Goal: Task Accomplishment & Management: Use online tool/utility

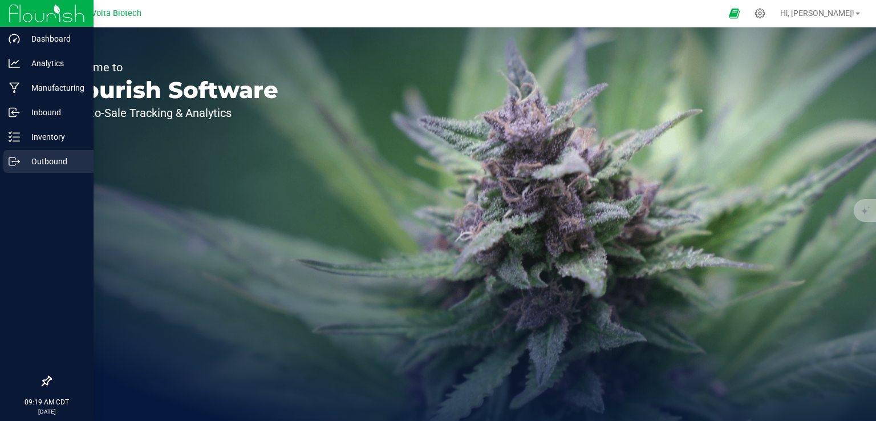
click at [13, 163] on icon at bounding box center [14, 161] width 11 height 11
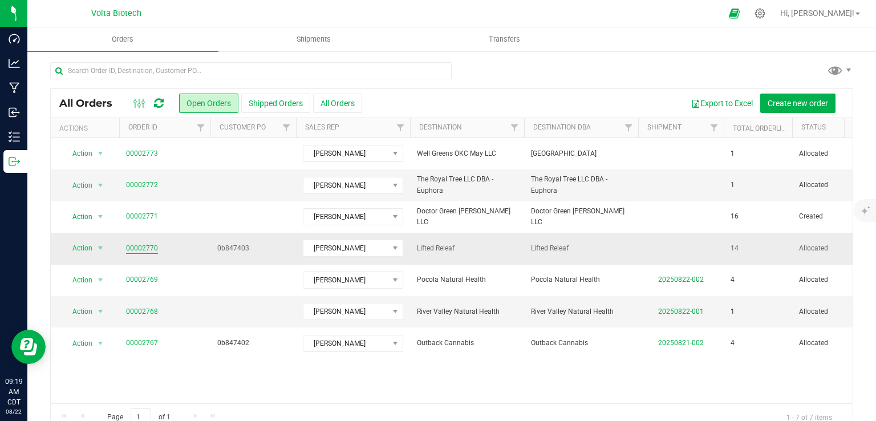
click at [148, 245] on link "00002770" at bounding box center [142, 248] width 32 height 11
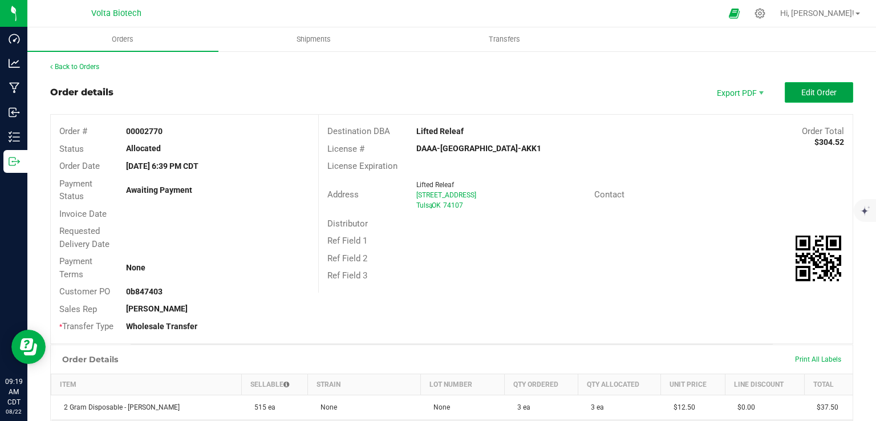
click at [802, 96] on span "Edit Order" at bounding box center [818, 92] width 35 height 9
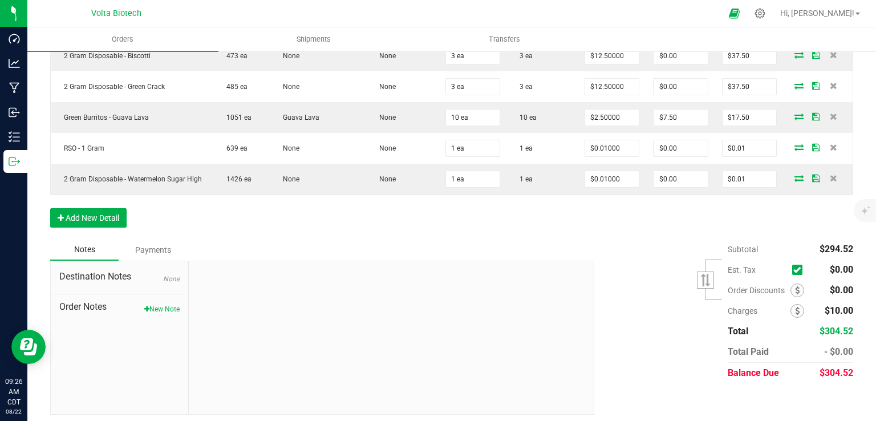
scroll to position [659, 0]
click at [164, 308] on button "New Note" at bounding box center [161, 310] width 35 height 10
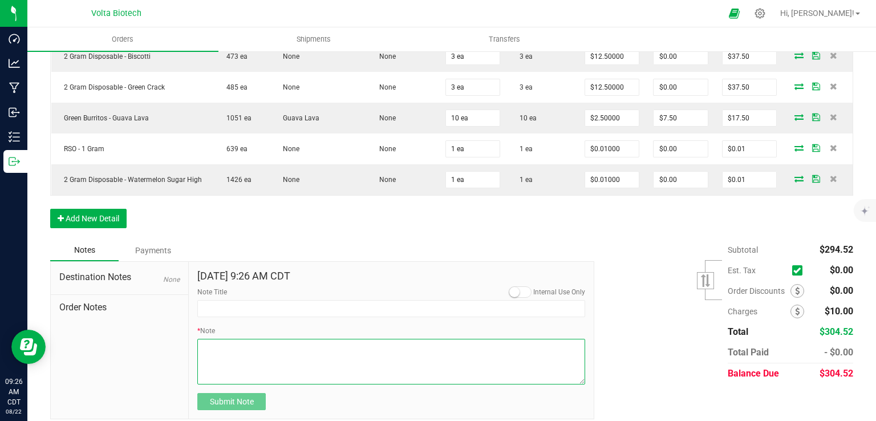
click at [285, 356] on textarea "* Note" at bounding box center [391, 362] width 388 height 46
paste textarea "1101 SE 29th St Oklahoma City, OK 73129  Get on I-35 N from SE 29th St and S P…"
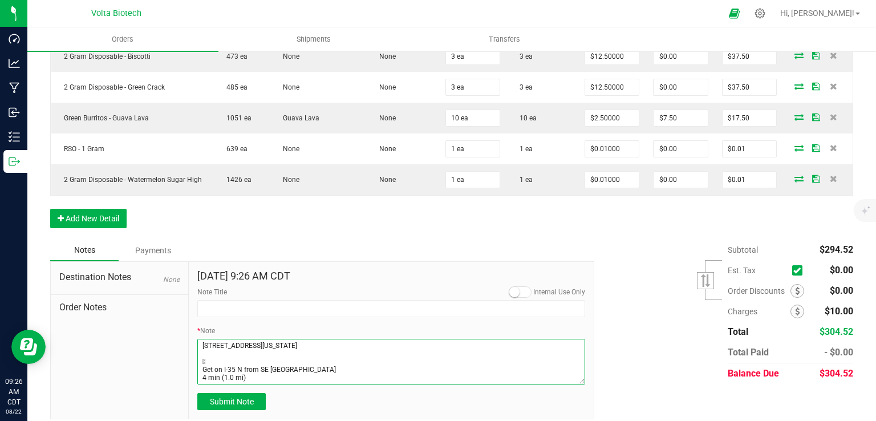
scroll to position [88, 0]
type textarea "1101 SE 29th St Oklahoma City, OK 73129  Get on I-35 N from SE 29th St and S P…"
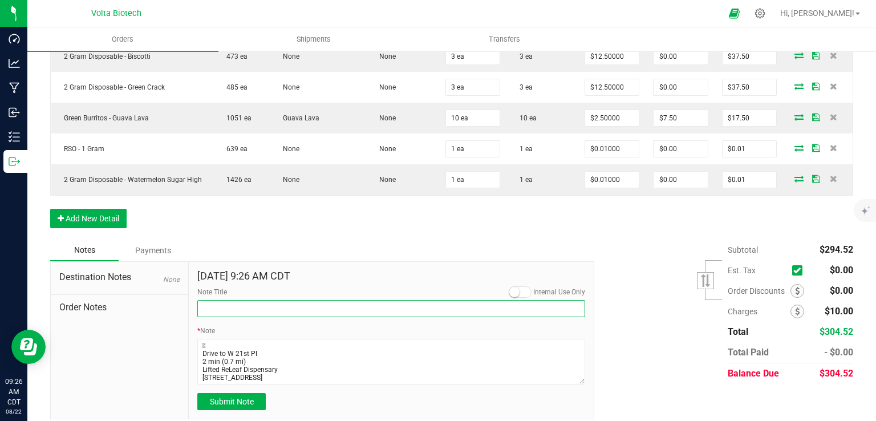
click at [270, 311] on input "Note Title" at bounding box center [391, 308] width 388 height 17
type input "note on destination"
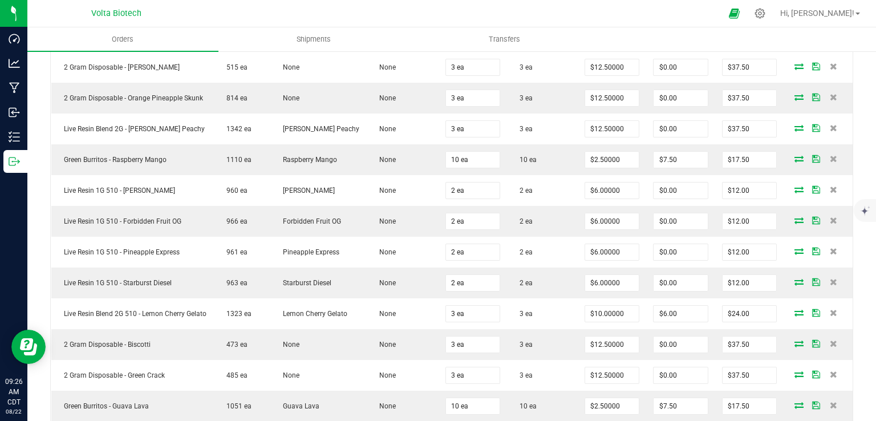
scroll to position [0, 0]
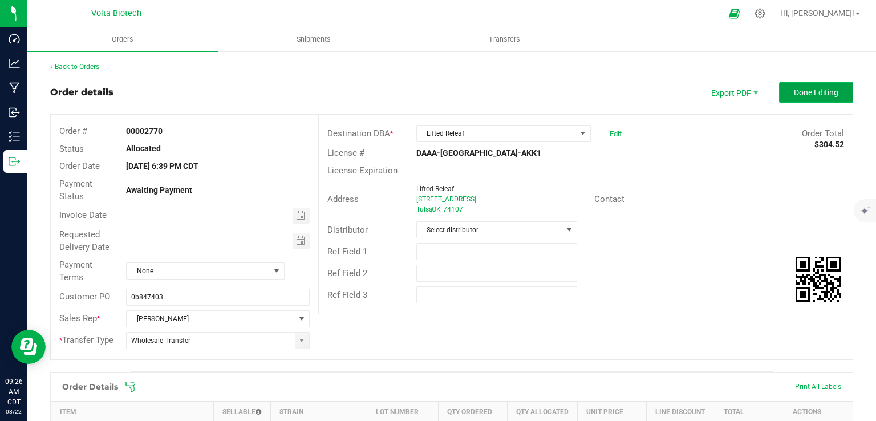
click at [805, 95] on span "Done Editing" at bounding box center [816, 92] width 44 height 9
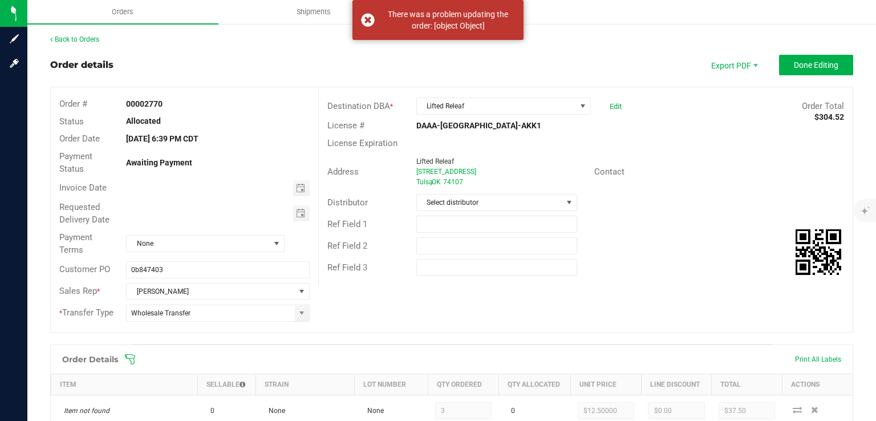
click at [317, 35] on div "Back to Orders" at bounding box center [451, 39] width 803 height 10
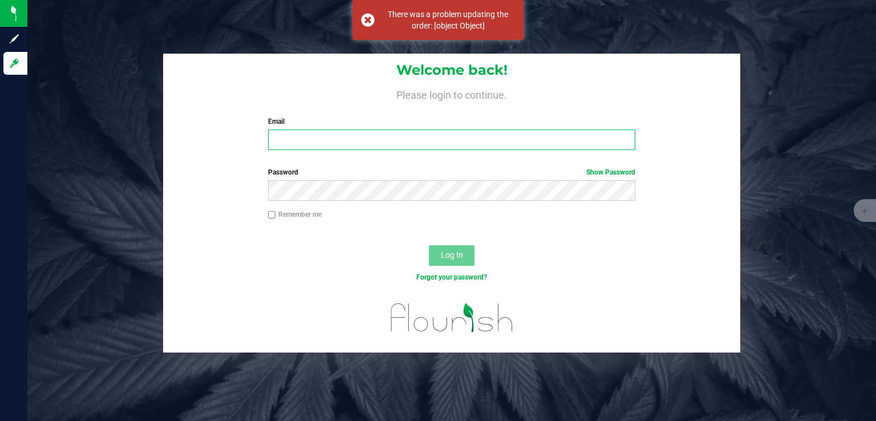
type input "[EMAIL_ADDRESS][DOMAIN_NAME]"
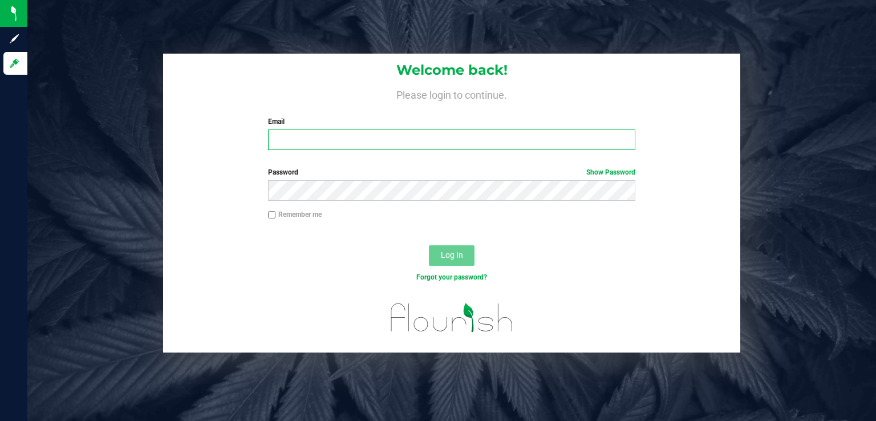
type input "[EMAIL_ADDRESS][DOMAIN_NAME]"
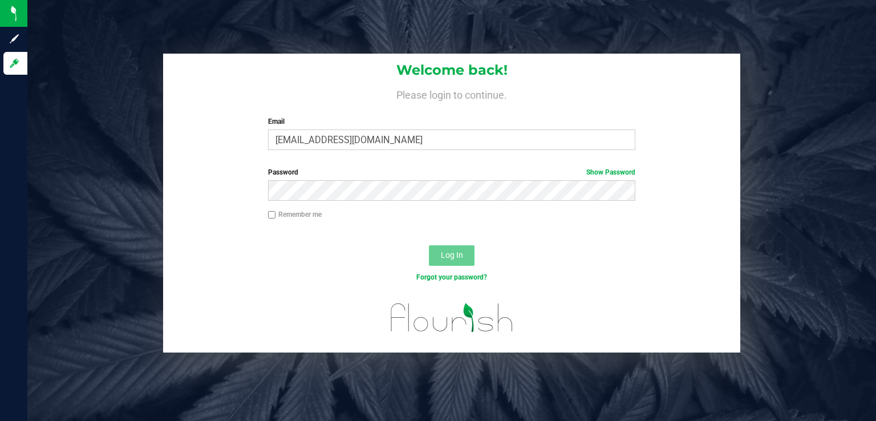
click at [444, 256] on span "Log In" at bounding box center [452, 254] width 22 height 9
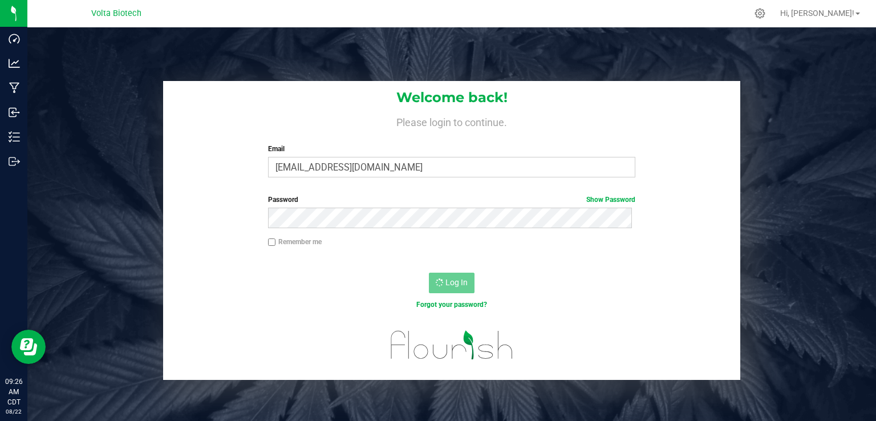
click at [271, 242] on input "Remember me" at bounding box center [272, 242] width 8 height 8
checkbox input "true"
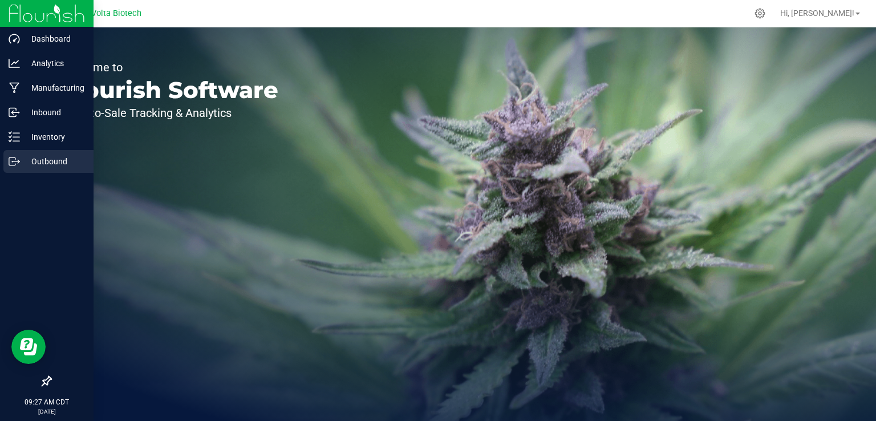
click at [11, 156] on icon at bounding box center [14, 161] width 11 height 11
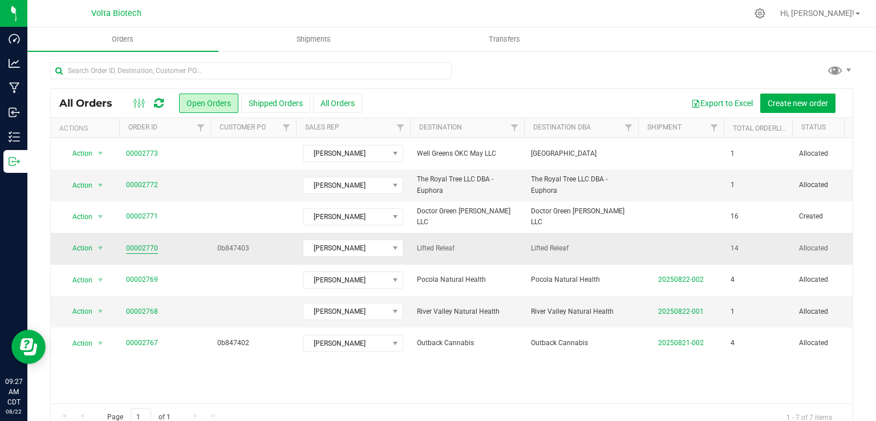
click at [151, 249] on link "00002770" at bounding box center [142, 248] width 32 height 11
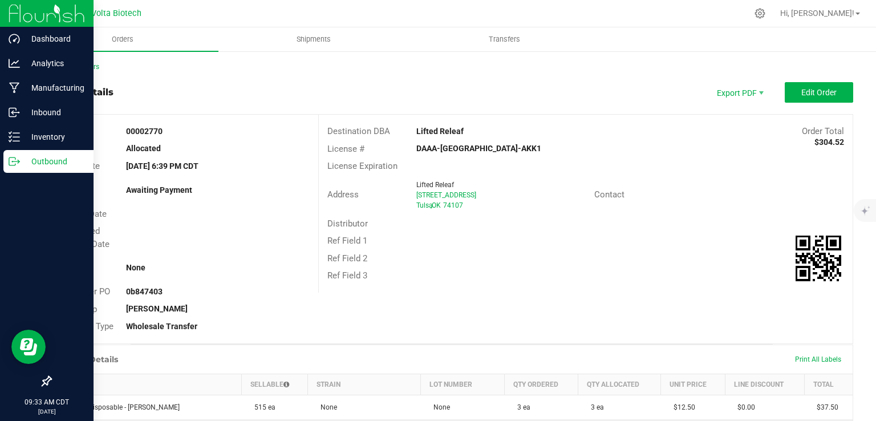
click at [13, 163] on icon at bounding box center [14, 161] width 11 height 11
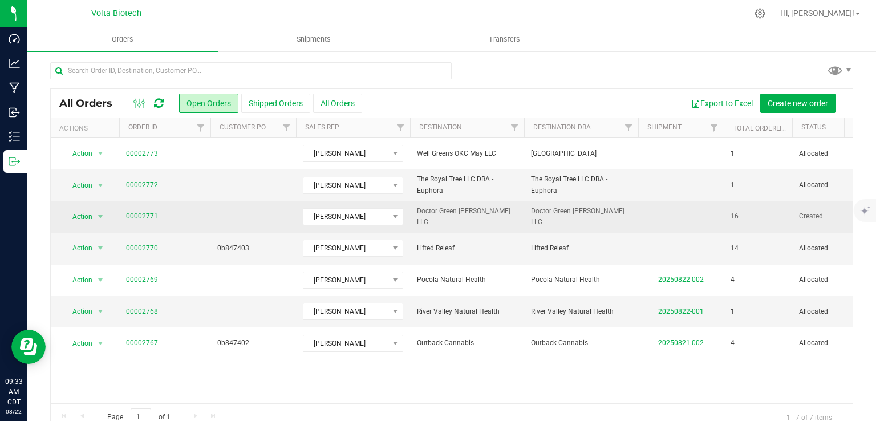
click at [146, 215] on link "00002771" at bounding box center [142, 216] width 32 height 11
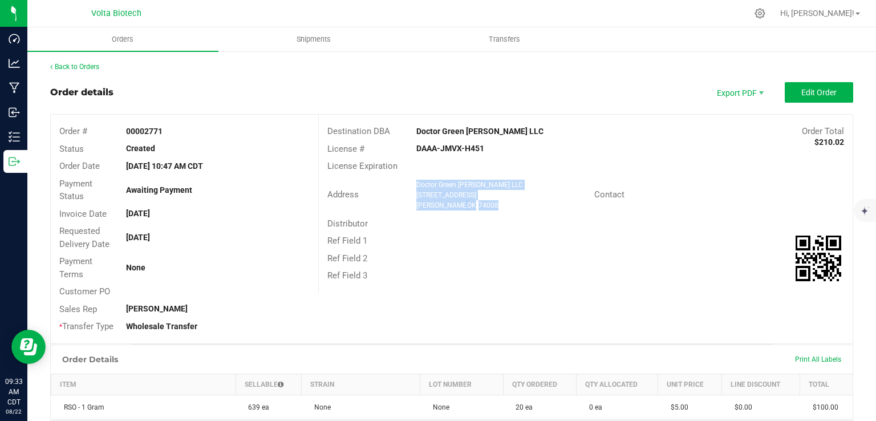
drag, startPoint x: 478, startPoint y: 204, endPoint x: 414, endPoint y: 188, distance: 65.7
click at [416, 188] on ngx-name-and-address "Doctor Green [PERSON_NAME] LLC [STREET_ADDRESS]" at bounding box center [500, 195] width 169 height 31
copy ngx-name-and-address "Doctor Green [PERSON_NAME] LLC [STREET_ADDRESS]"
click at [812, 100] on button "Edit Order" at bounding box center [819, 92] width 68 height 21
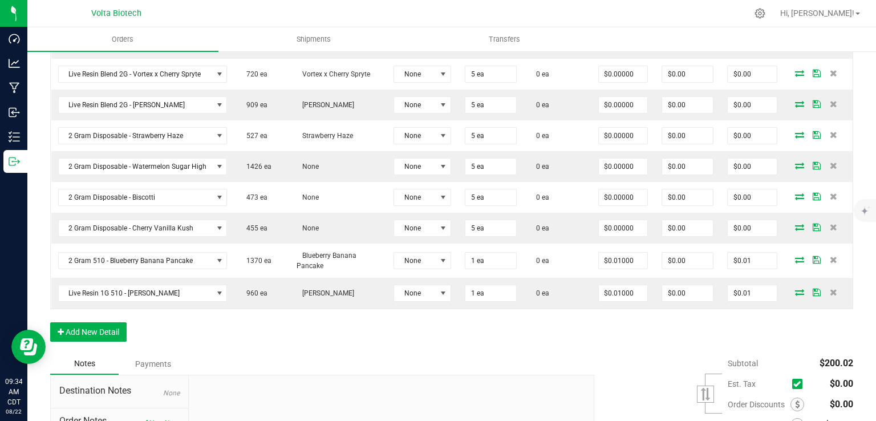
scroll to position [737, 0]
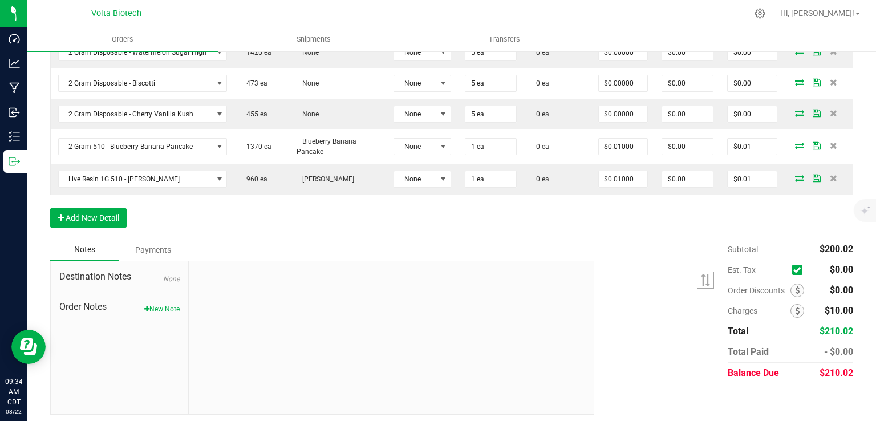
click at [160, 304] on button "New Note" at bounding box center [161, 309] width 35 height 10
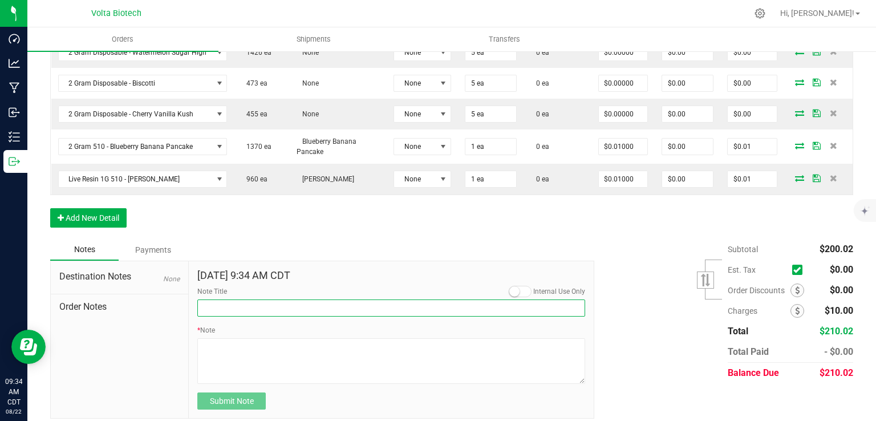
click at [217, 309] on input "Note Title" at bounding box center [391, 307] width 388 height 17
type input "Note on Destination"
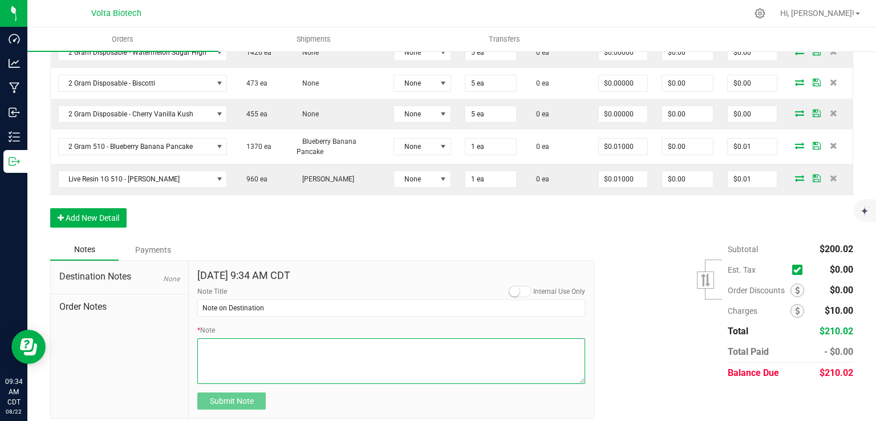
click at [240, 342] on textarea "* Note" at bounding box center [391, 361] width 388 height 46
paste textarea "[STREET_ADDRESS][US_STATE]  Get on I-35 N from SE [GEOGRAPHIC_DATA] 4 min (1.0…"
type textarea "[STREET_ADDRESS][US_STATE]  Get on I-35 N from SE [GEOGRAPHIC_DATA] 4 min (1.0…"
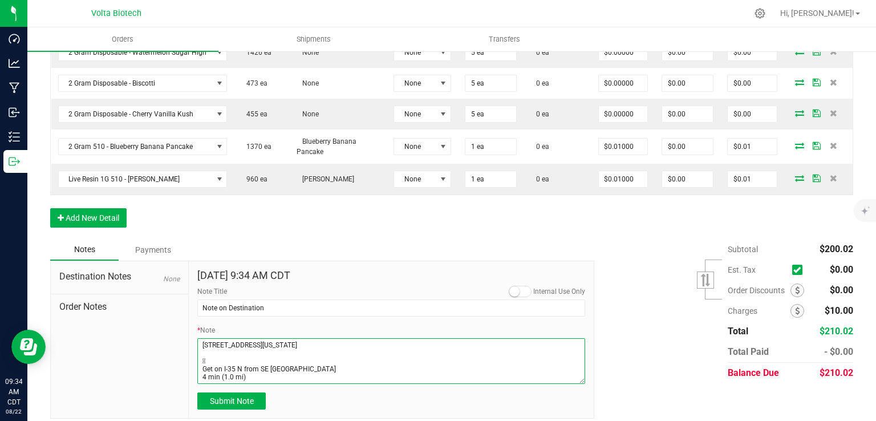
scroll to position [88, 0]
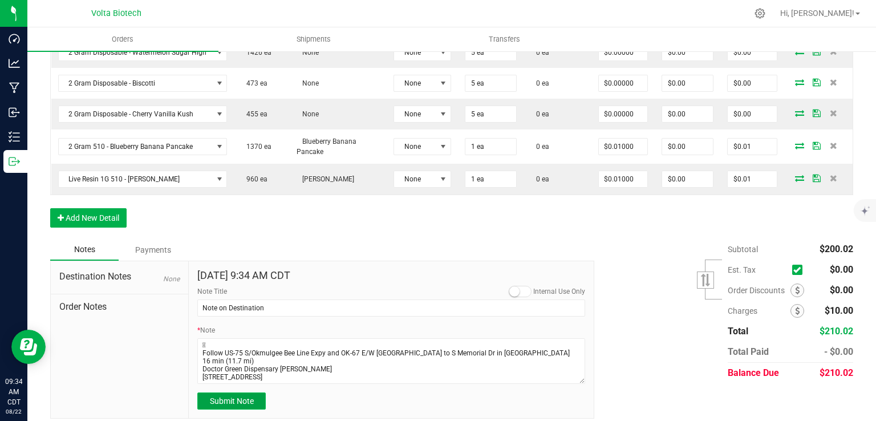
click at [225, 396] on span "Submit Note" at bounding box center [232, 400] width 44 height 9
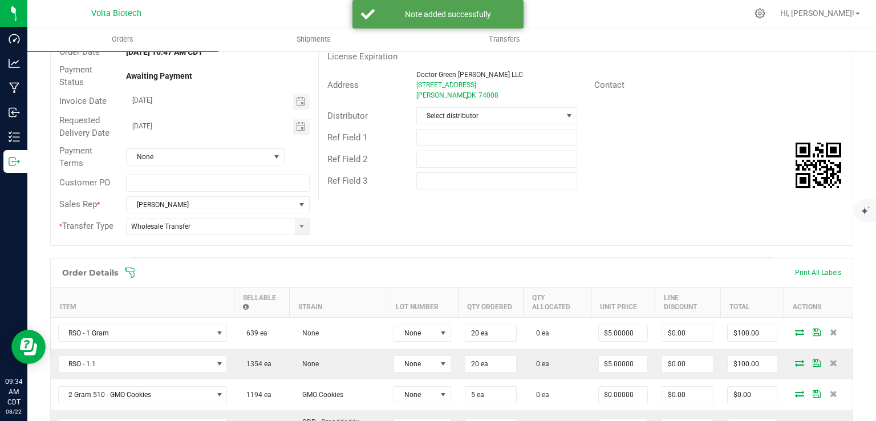
scroll to position [0, 0]
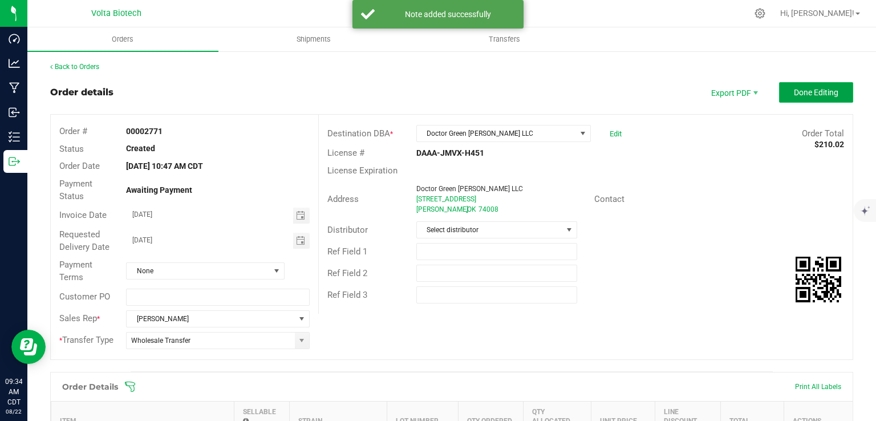
click at [804, 92] on span "Done Editing" at bounding box center [816, 92] width 44 height 9
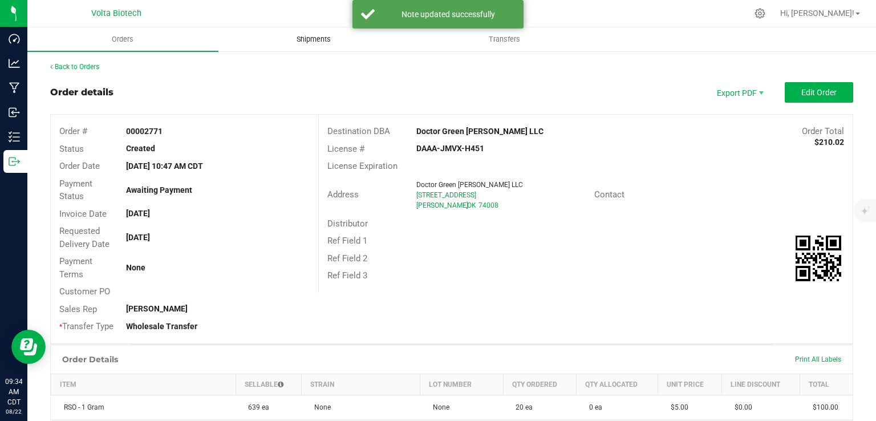
click at [319, 37] on span "Shipments" at bounding box center [313, 39] width 65 height 10
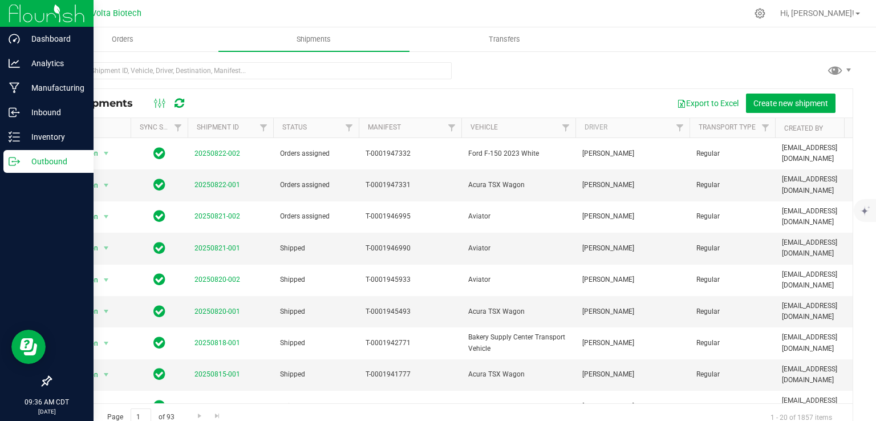
click at [9, 159] on icon at bounding box center [14, 161] width 11 height 11
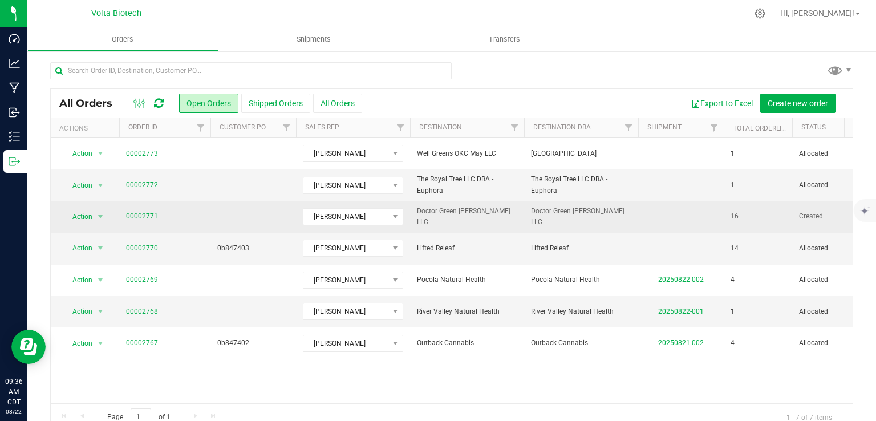
click at [133, 217] on link "00002771" at bounding box center [142, 216] width 32 height 11
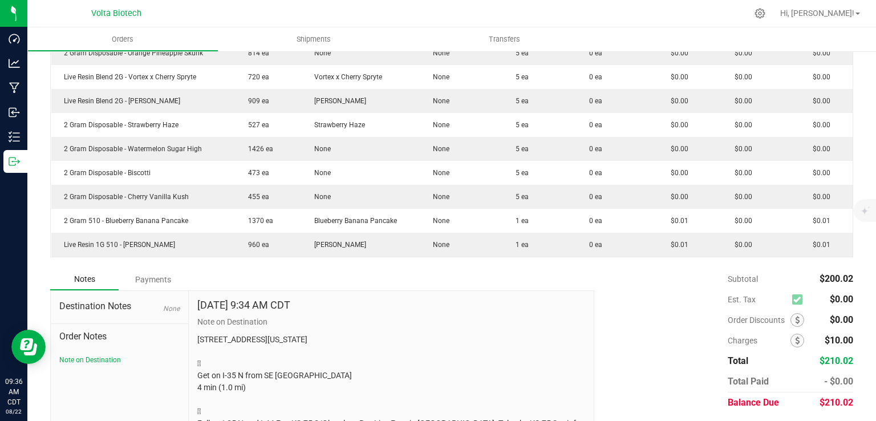
scroll to position [646, 0]
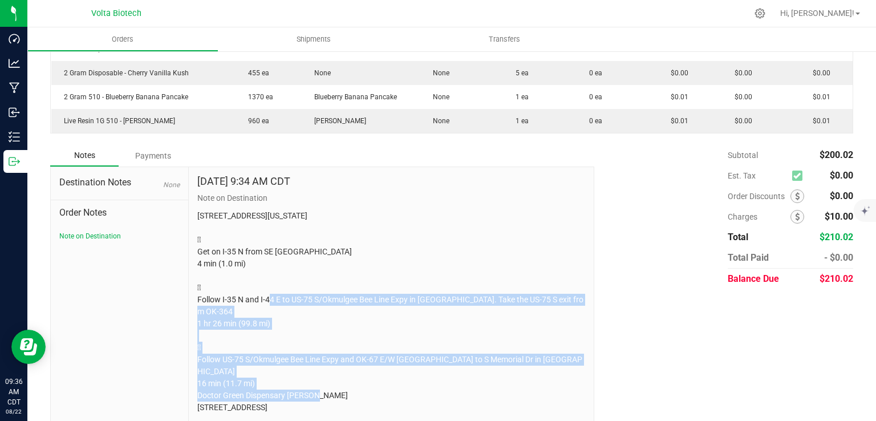
drag, startPoint x: 237, startPoint y: 390, endPoint x: 485, endPoint y: 153, distance: 342.5
click at [485, 153] on div "Notes Payments Destination Notes None Order Notes Note on Destination [DATE] 9:…" at bounding box center [318, 284] width 536 height 278
click at [368, 402] on div "[DATE] 9:34 AM CDT Note on Destination [STREET_ADDRESS][US_STATE]  Get on I-35…" at bounding box center [391, 295] width 405 height 256
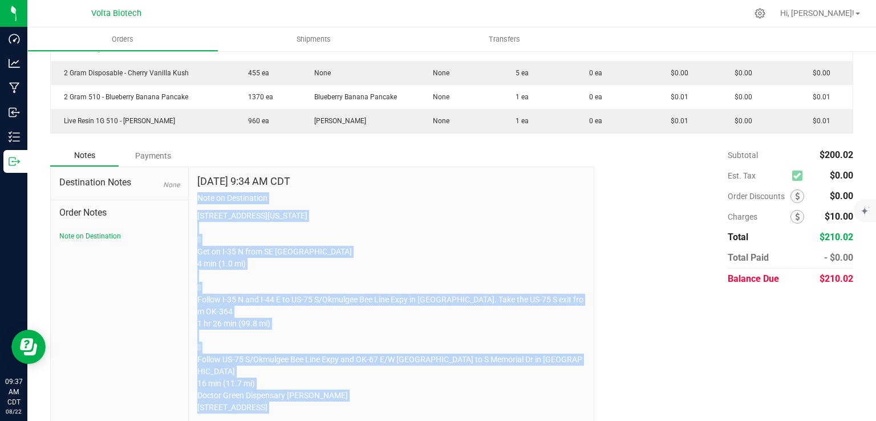
drag, startPoint x: 368, startPoint y: 402, endPoint x: 196, endPoint y: 198, distance: 266.7
click at [196, 198] on div "[DATE] 9:34 AM CDT Note on Destination [STREET_ADDRESS][US_STATE]  Get on I-35…" at bounding box center [391, 295] width 405 height 256
copy div "Note on Destination [STREET_ADDRESS][US_STATE]  Get on I-35 N from [GEOGRAPHIC…"
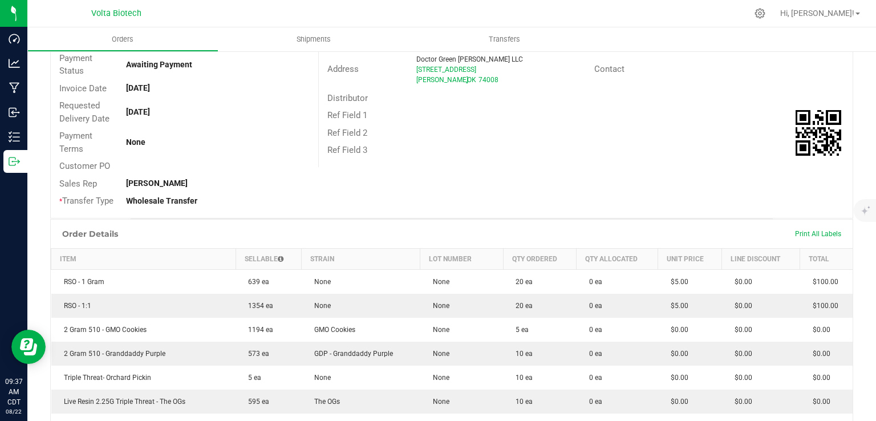
scroll to position [0, 0]
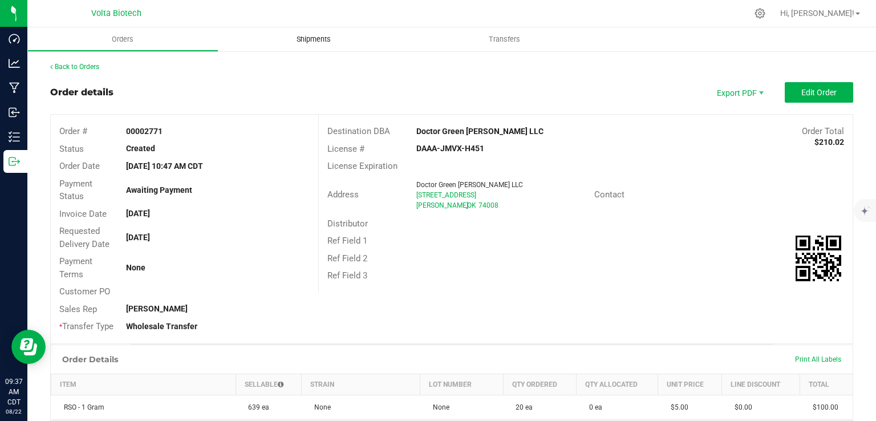
click at [323, 40] on span "Shipments" at bounding box center [313, 39] width 65 height 10
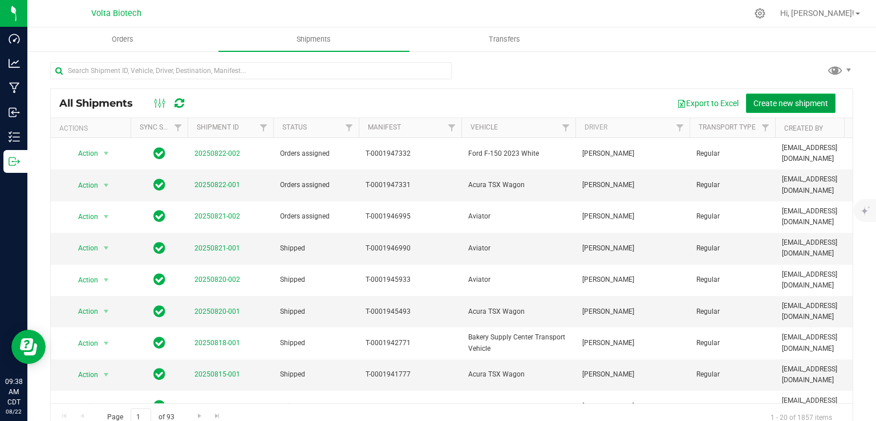
click at [759, 99] on span "Create new shipment" at bounding box center [790, 103] width 75 height 9
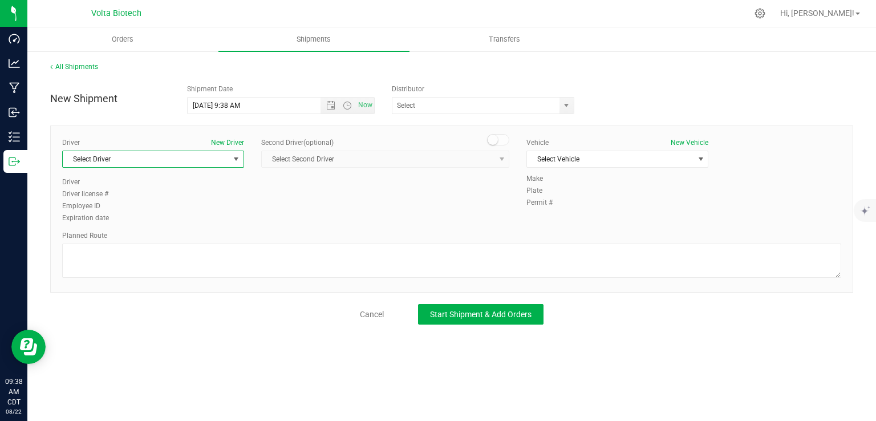
click at [236, 157] on span "select" at bounding box center [236, 159] width 9 height 9
click at [145, 206] on li "[PERSON_NAME]" at bounding box center [153, 206] width 181 height 17
type input "[PERSON_NAME]"
click at [575, 158] on span "Select Vehicle" at bounding box center [610, 159] width 167 height 16
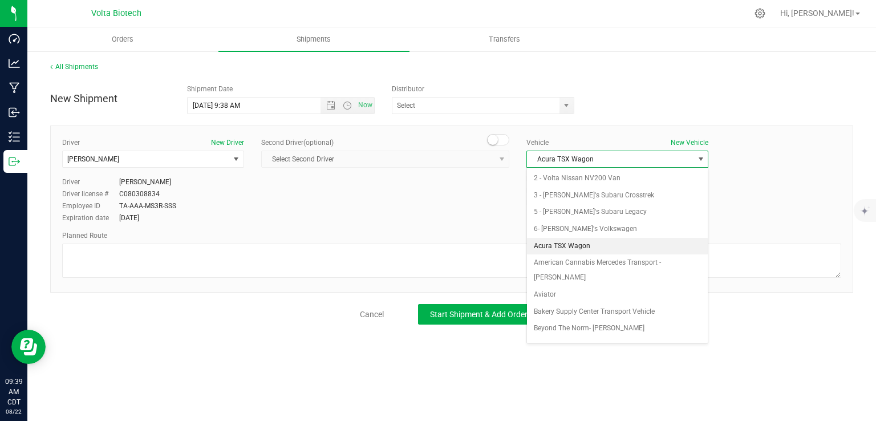
click at [567, 242] on li "Acura TSX Wagon" at bounding box center [617, 246] width 181 height 17
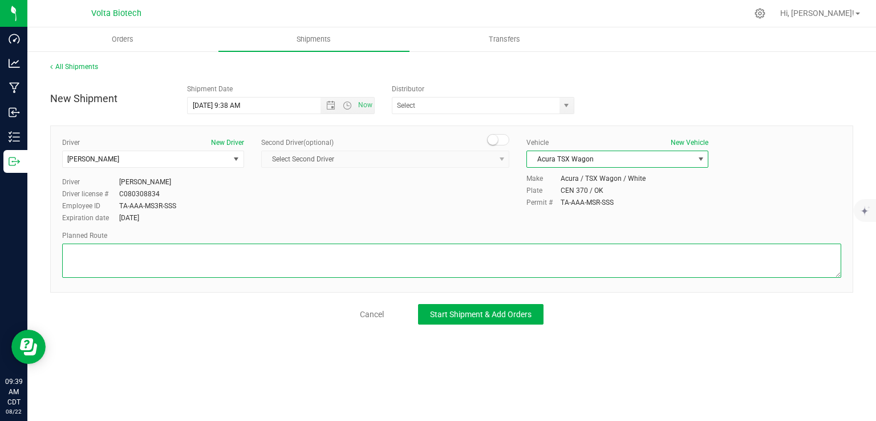
click at [363, 266] on textarea at bounding box center [451, 261] width 779 height 34
paste textarea "Note on Destination [STREET_ADDRESS][US_STATE]  Get on I-35 N from SE [GEOGRAP…"
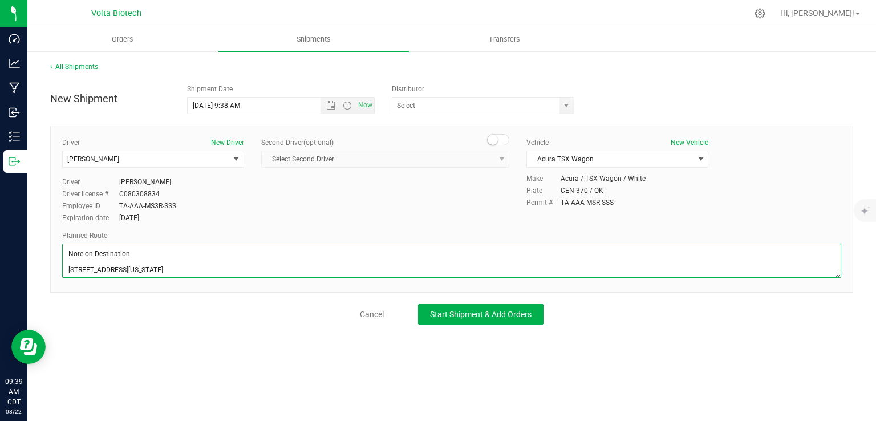
scroll to position [137, 0]
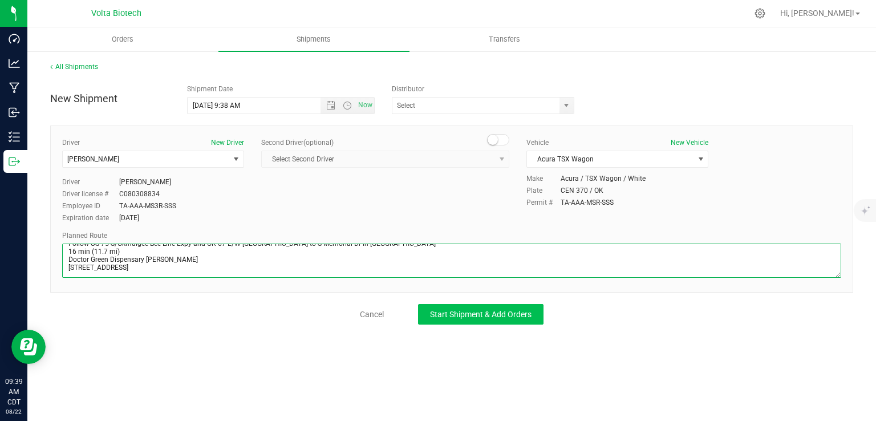
type textarea "Note on Destination [STREET_ADDRESS][US_STATE]  Get on I-35 N from SE [GEOGRAP…"
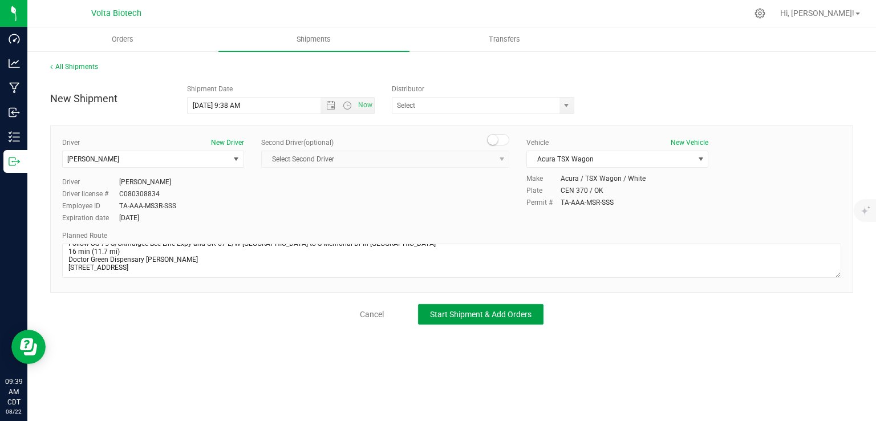
click at [459, 311] on span "Start Shipment & Add Orders" at bounding box center [481, 314] width 102 height 9
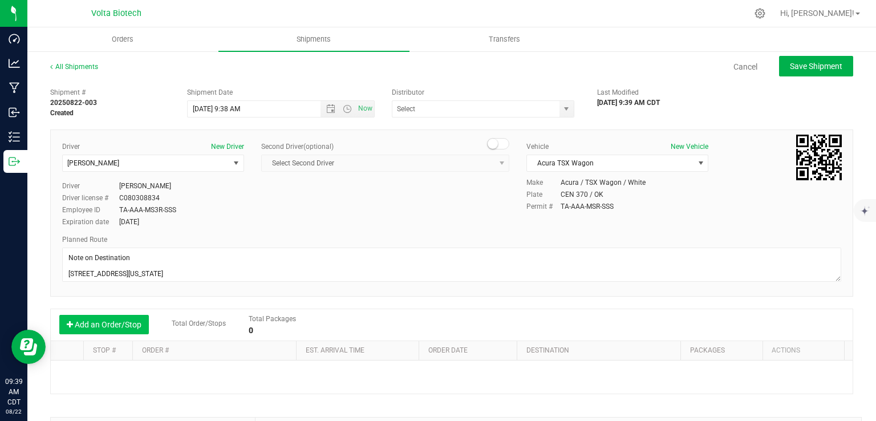
click at [127, 323] on button "Add an Order/Stop" at bounding box center [104, 324] width 90 height 19
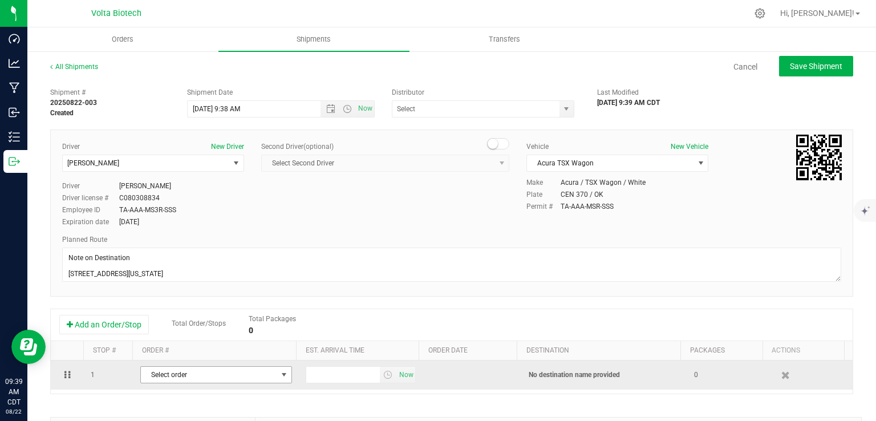
click at [211, 374] on span "Select order" at bounding box center [209, 375] width 136 height 16
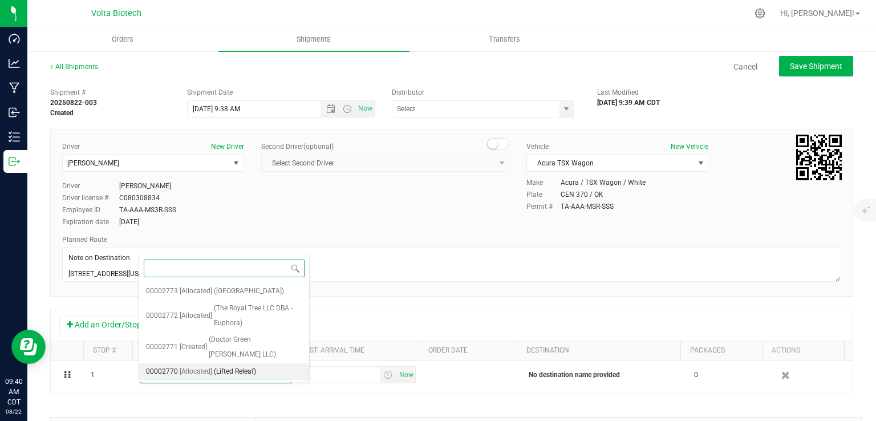
click at [223, 364] on span "(Lifted Releaf)" at bounding box center [235, 371] width 42 height 15
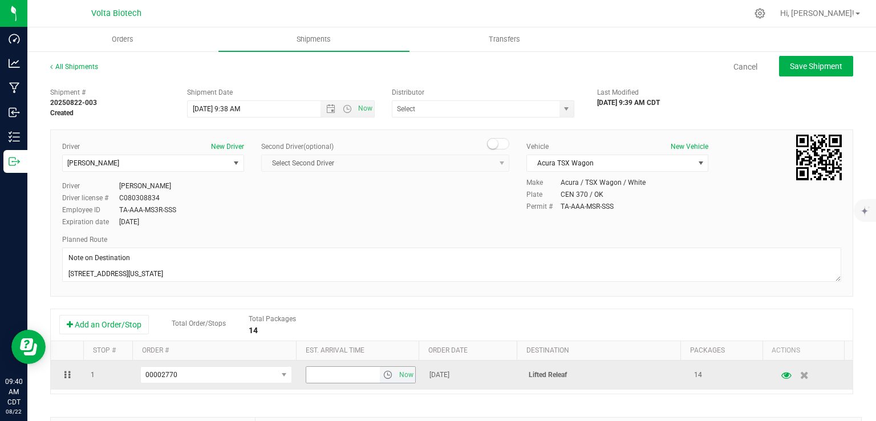
click at [383, 376] on span "select" at bounding box center [387, 374] width 9 height 9
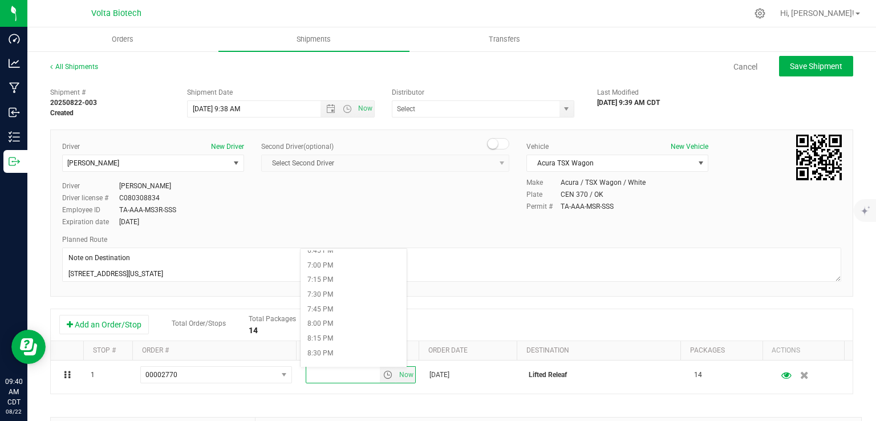
scroll to position [1116, 0]
click at [344, 317] on li "8:00 PM" at bounding box center [354, 314] width 106 height 15
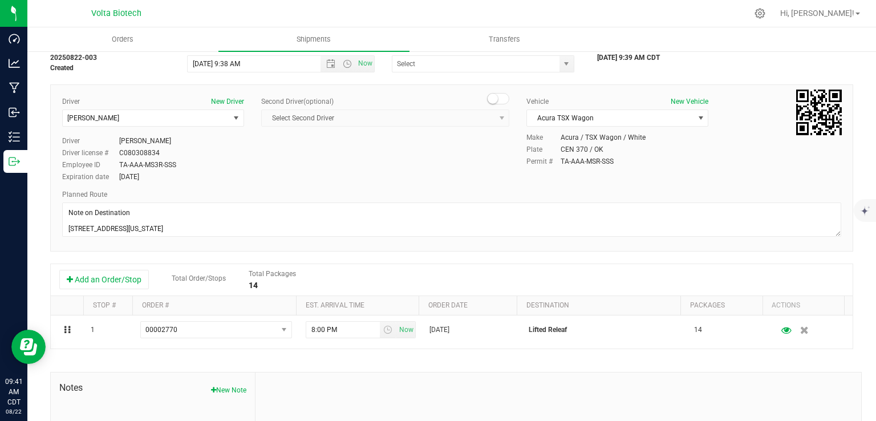
scroll to position [0, 0]
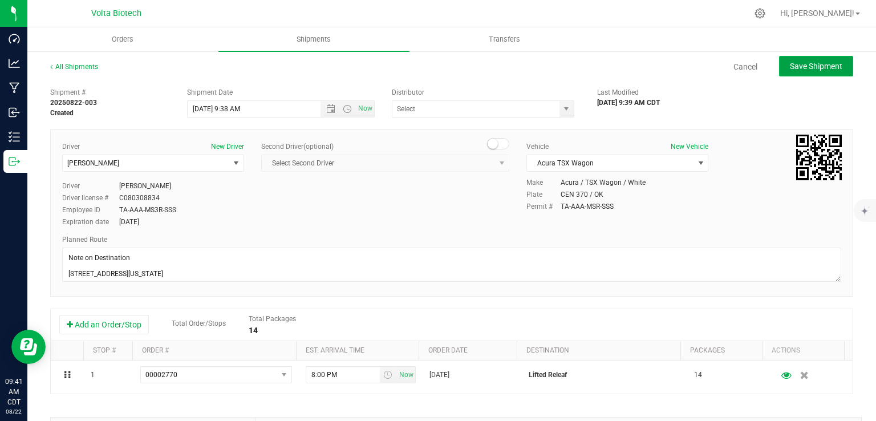
click at [790, 64] on span "Save Shipment" at bounding box center [816, 66] width 52 height 9
type input "[DATE] 2:38 PM"
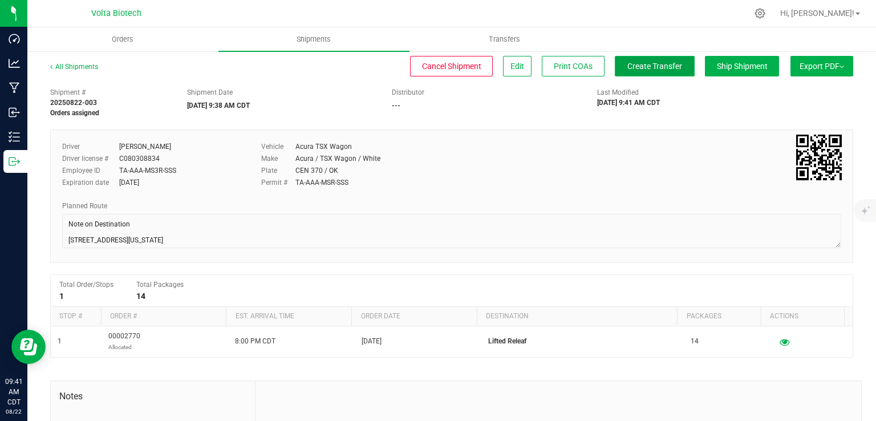
click at [632, 62] on span "Create Transfer" at bounding box center [654, 66] width 55 height 9
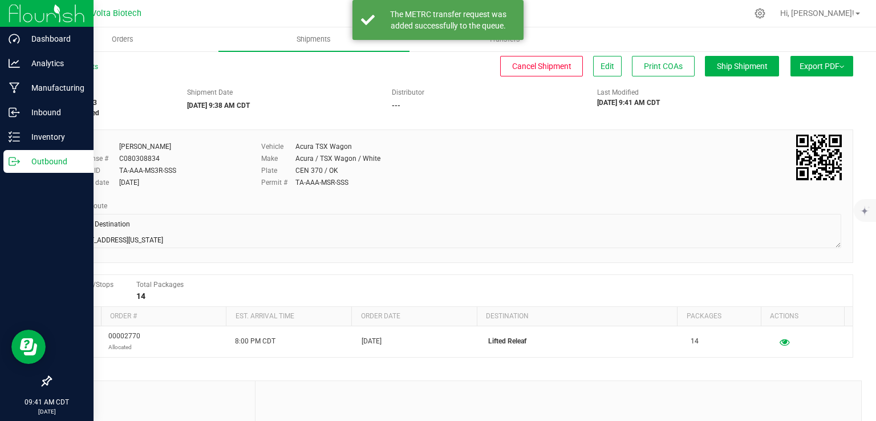
click at [12, 166] on icon at bounding box center [14, 161] width 11 height 11
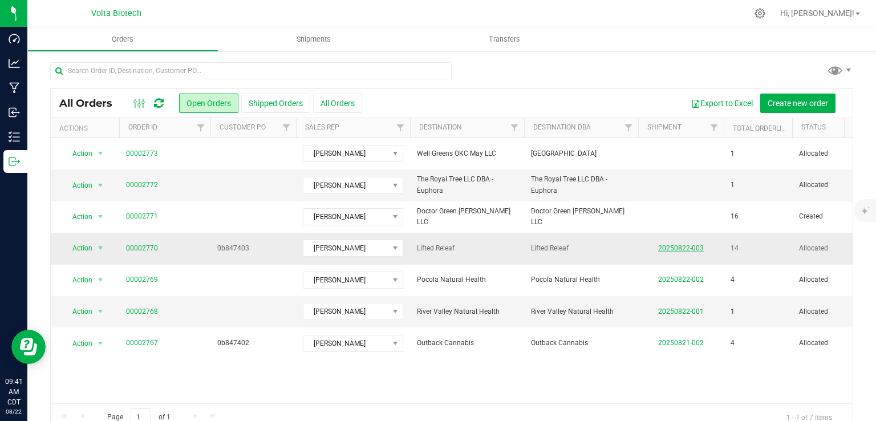
click at [678, 247] on link "20250822-003" at bounding box center [681, 248] width 46 height 8
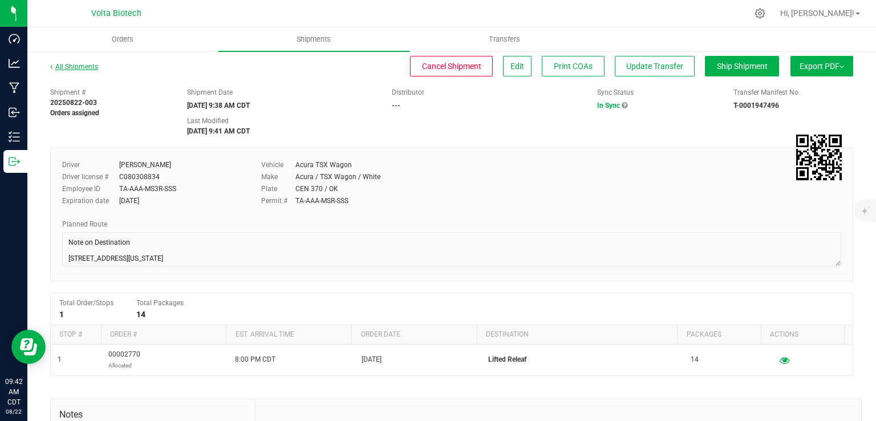
click at [86, 69] on link "All Shipments" at bounding box center [74, 67] width 48 height 8
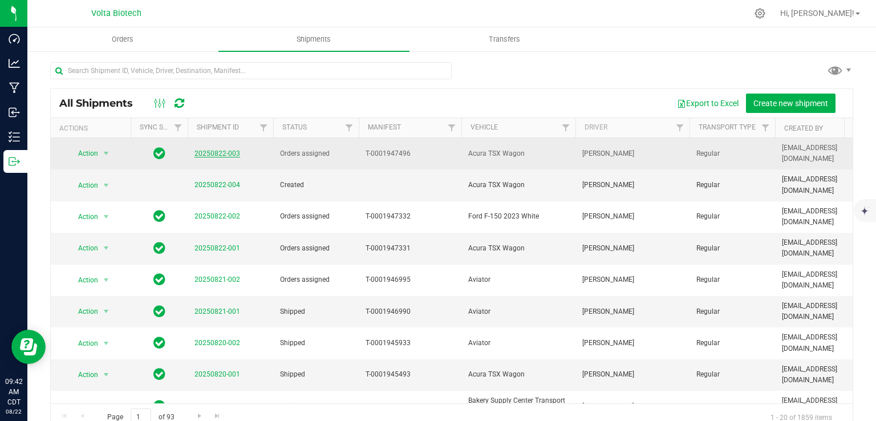
click at [224, 150] on link "20250822-003" at bounding box center [217, 153] width 46 height 8
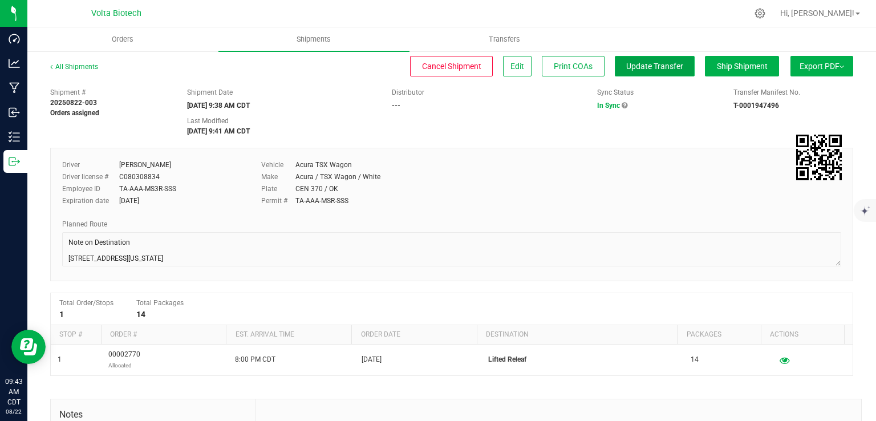
click at [647, 69] on span "Update Transfer" at bounding box center [654, 66] width 57 height 9
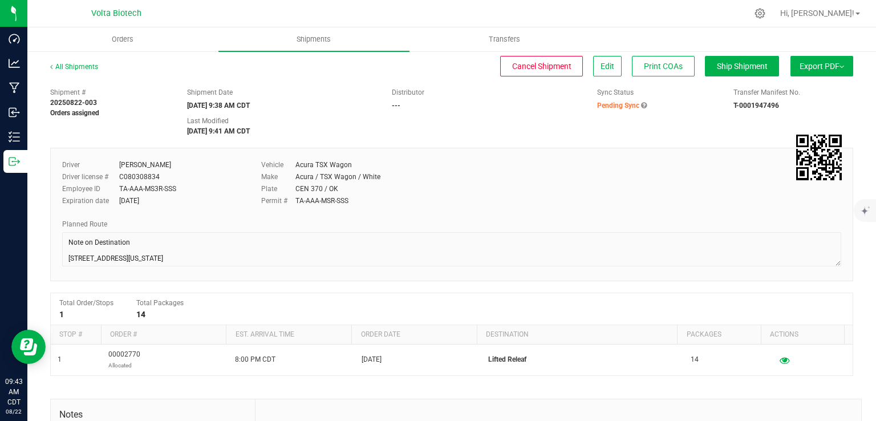
click at [641, 106] on icon at bounding box center [644, 105] width 6 height 7
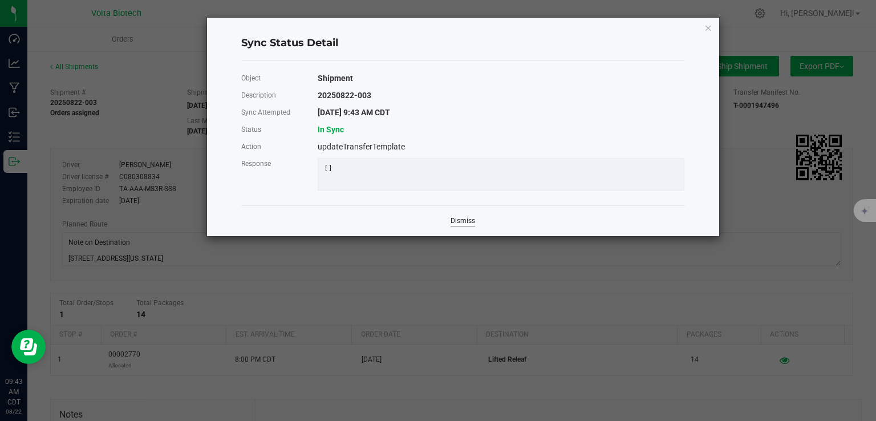
click at [473, 226] on link "Dismiss" at bounding box center [463, 221] width 25 height 10
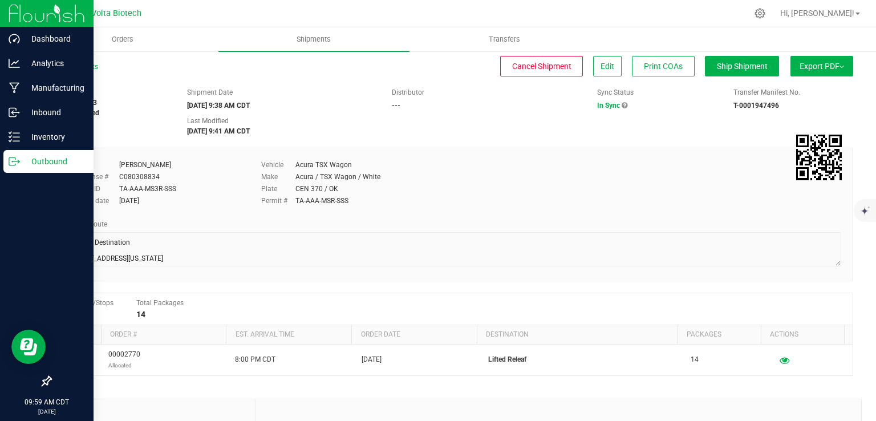
click at [16, 165] on icon at bounding box center [14, 161] width 11 height 11
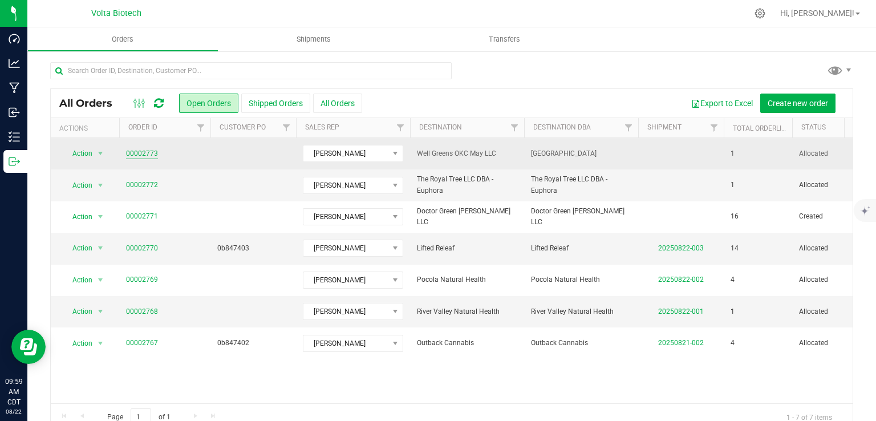
click at [145, 155] on link "00002773" at bounding box center [142, 153] width 32 height 11
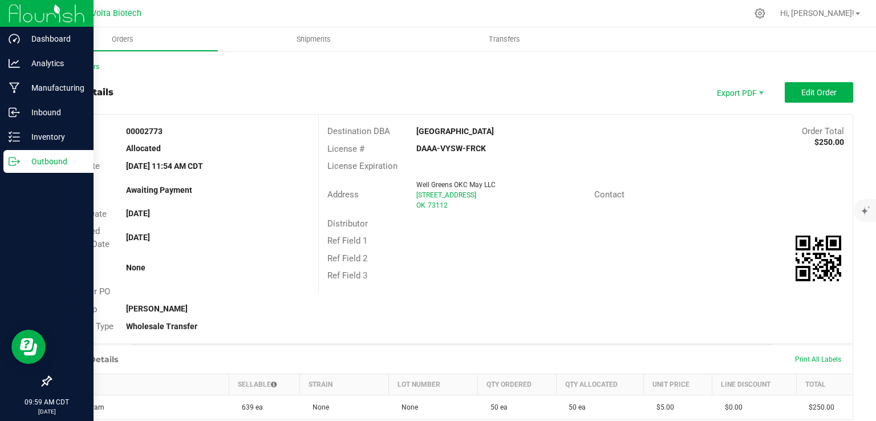
click at [20, 163] on p "Outbound" at bounding box center [54, 162] width 68 height 14
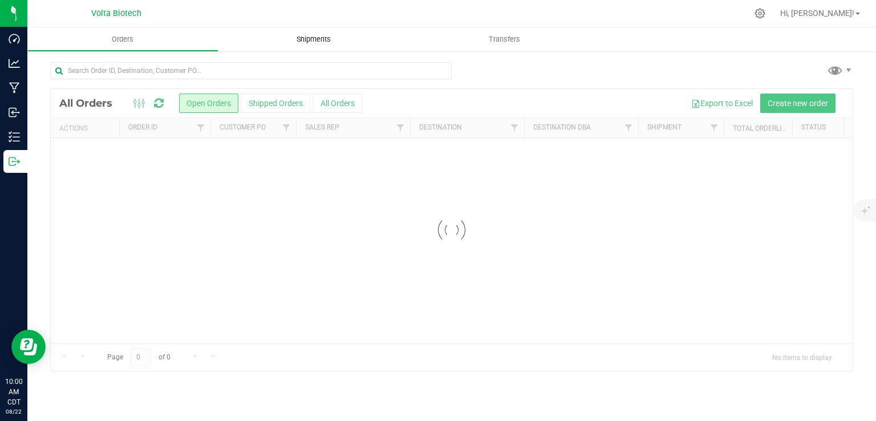
click at [315, 44] on span "Shipments" at bounding box center [313, 39] width 65 height 10
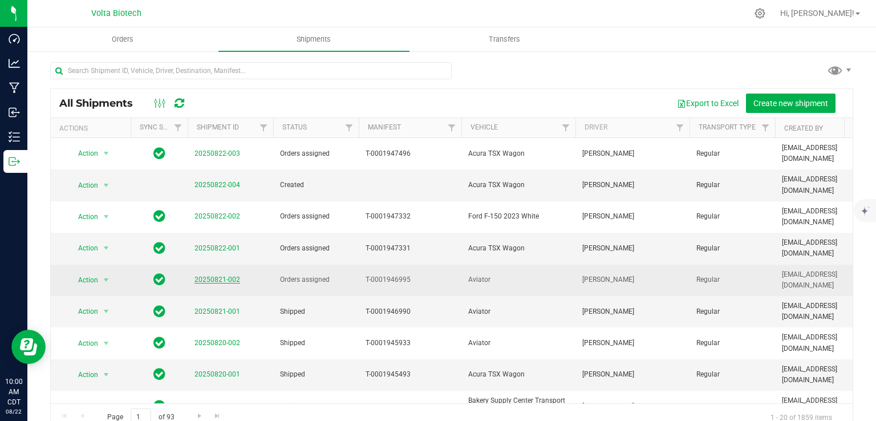
click at [208, 275] on link "20250821-002" at bounding box center [217, 279] width 46 height 8
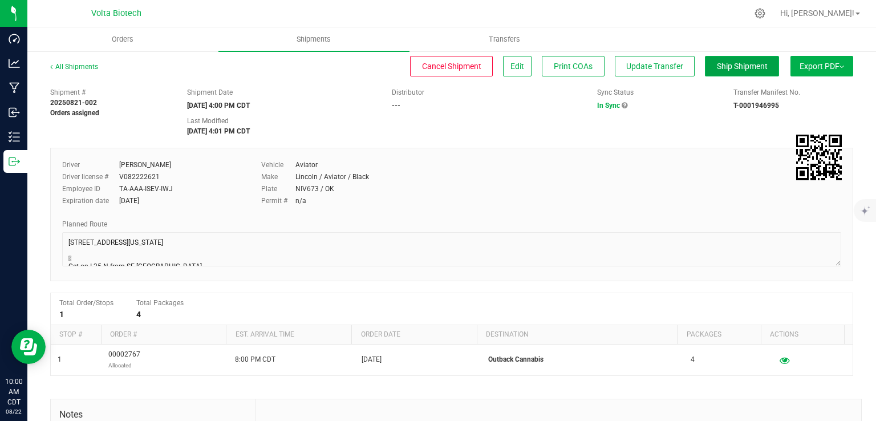
click at [717, 66] on span "Ship Shipment" at bounding box center [742, 66] width 51 height 9
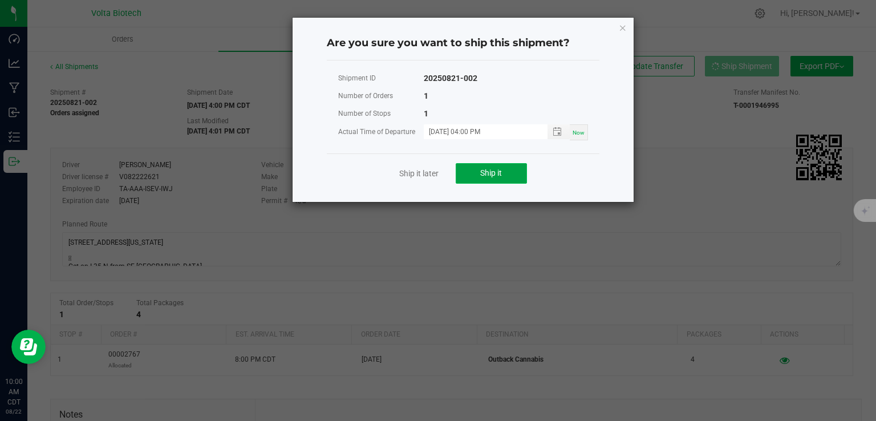
click at [482, 176] on span "Ship it" at bounding box center [491, 172] width 22 height 9
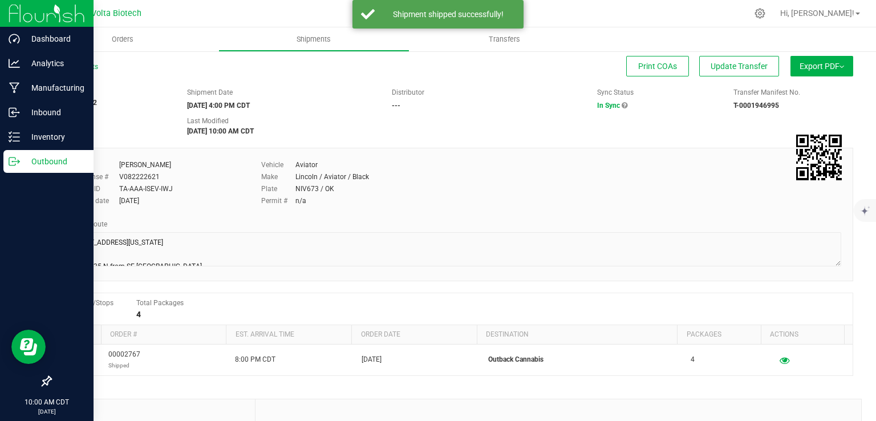
click at [17, 162] on icon at bounding box center [14, 161] width 11 height 11
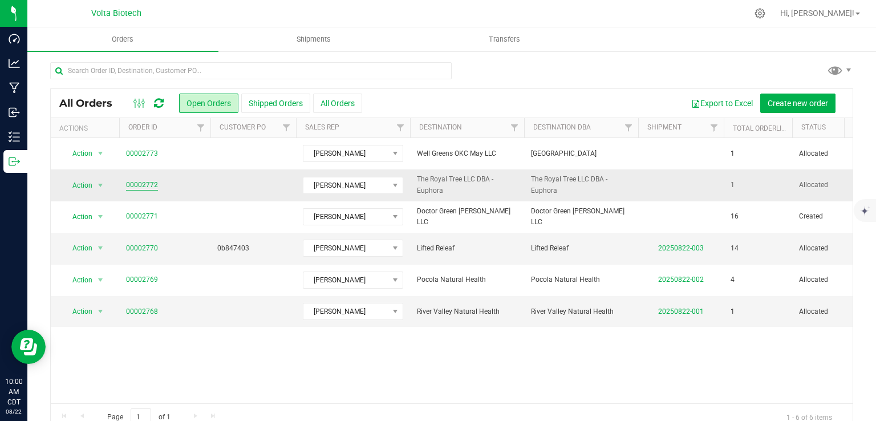
click at [145, 181] on link "00002772" at bounding box center [142, 185] width 32 height 11
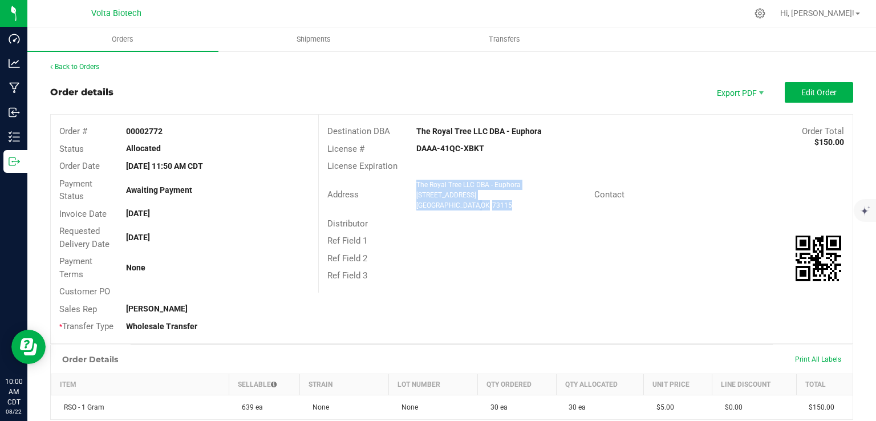
drag, startPoint x: 472, startPoint y: 208, endPoint x: 405, endPoint y: 181, distance: 71.9
click at [405, 181] on div "Address The Royal Tree LLC DBA - Euphora [STREET_ADDRESS]" at bounding box center [456, 194] width 275 height 35
copy ngx-name-and-address "The Royal Tree LLC DBA - Euphora [STREET_ADDRESS]"
click at [824, 97] on button "Edit Order" at bounding box center [819, 92] width 68 height 21
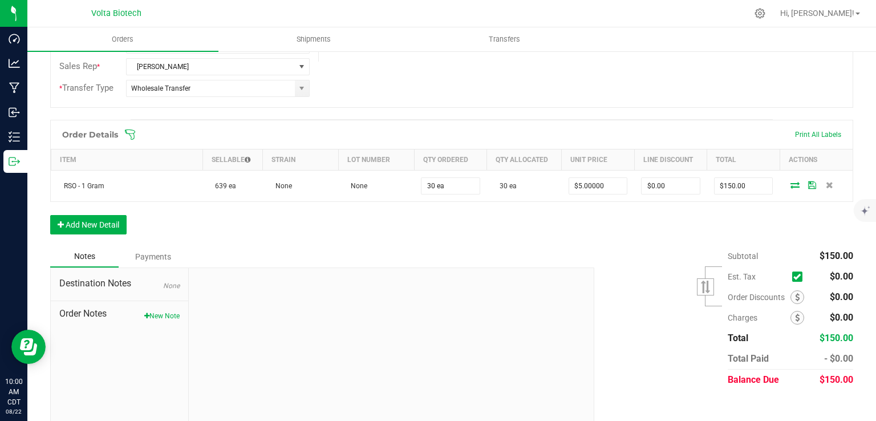
scroll to position [262, 0]
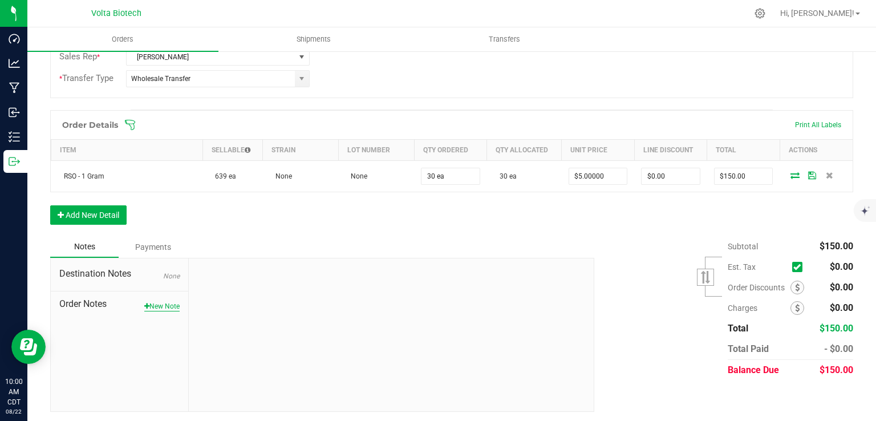
click at [147, 303] on button "New Note" at bounding box center [161, 306] width 35 height 10
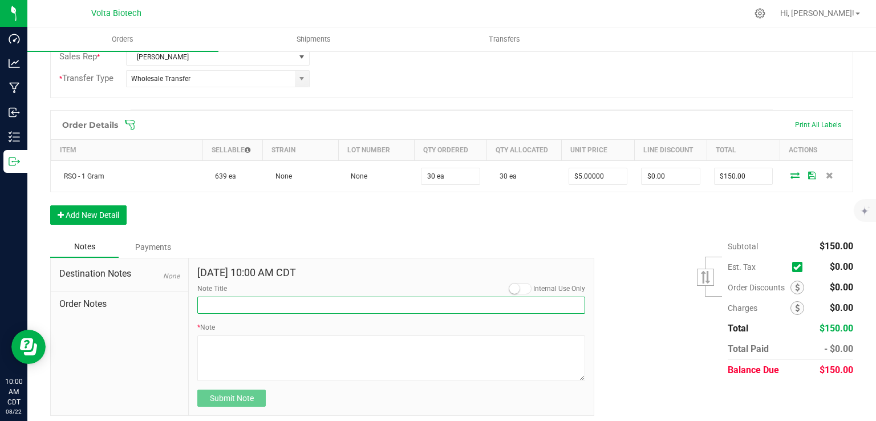
click at [243, 299] on input "Note Title" at bounding box center [391, 305] width 388 height 17
type input "note on destination"
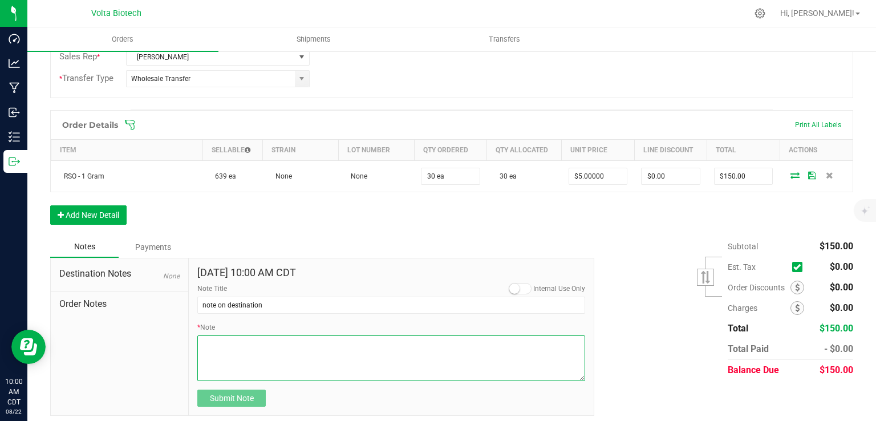
click at [252, 356] on textarea "* Note" at bounding box center [391, 358] width 388 height 46
paste textarea "[STREET_ADDRESS][US_STATE] Head west 52 ft Turn left toward SE 29th St 79 ft Tu…"
type textarea "[STREET_ADDRESS][US_STATE] Head west 52 ft Turn left toward SE 29th St 79 ft Tu…"
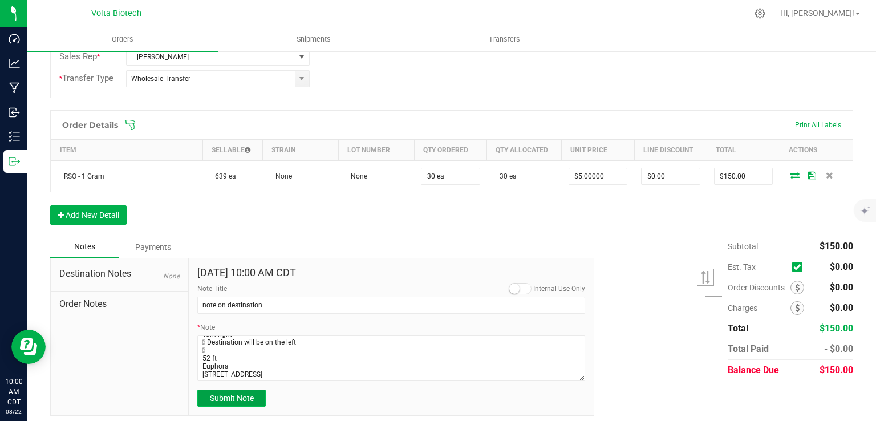
click at [221, 398] on span "Submit Note" at bounding box center [232, 398] width 44 height 9
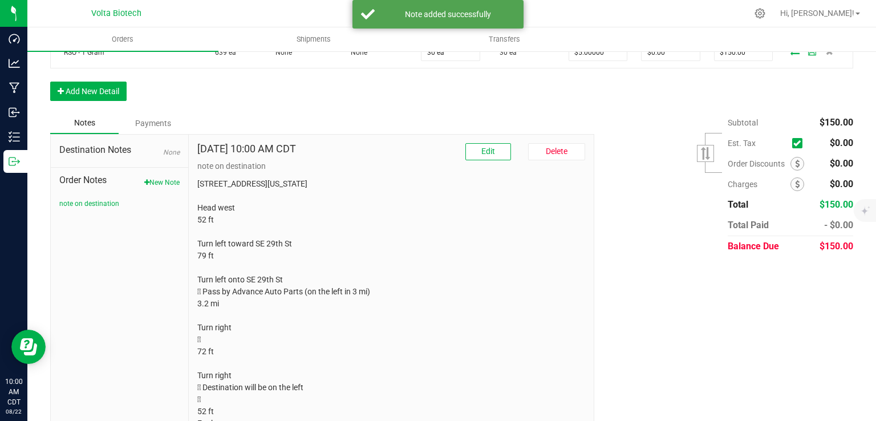
scroll to position [436, 0]
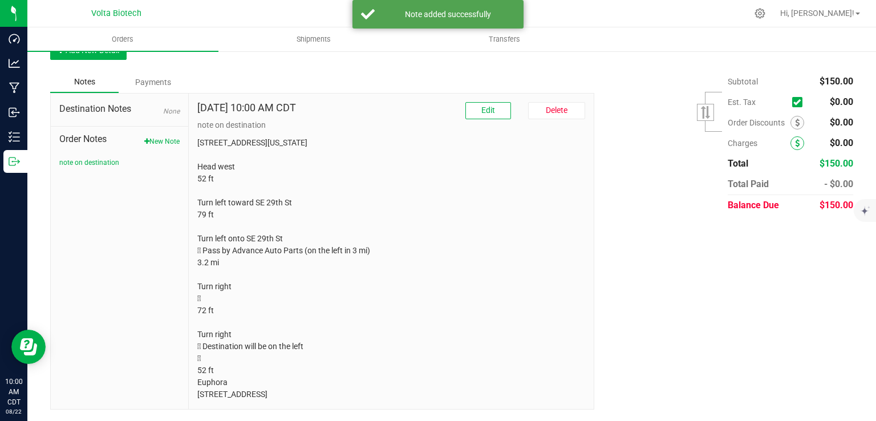
click at [795, 139] on icon at bounding box center [797, 143] width 5 height 8
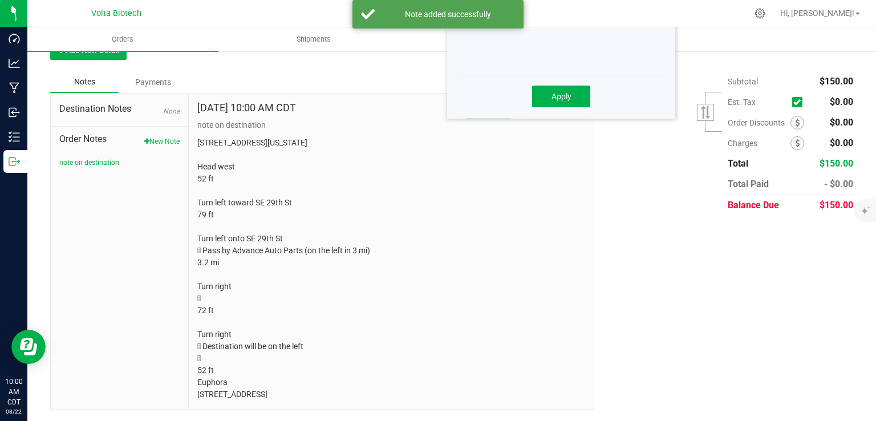
click at [674, 166] on div "Subtotal $150.00 Est. Tax" at bounding box center [719, 143] width 267 height 144
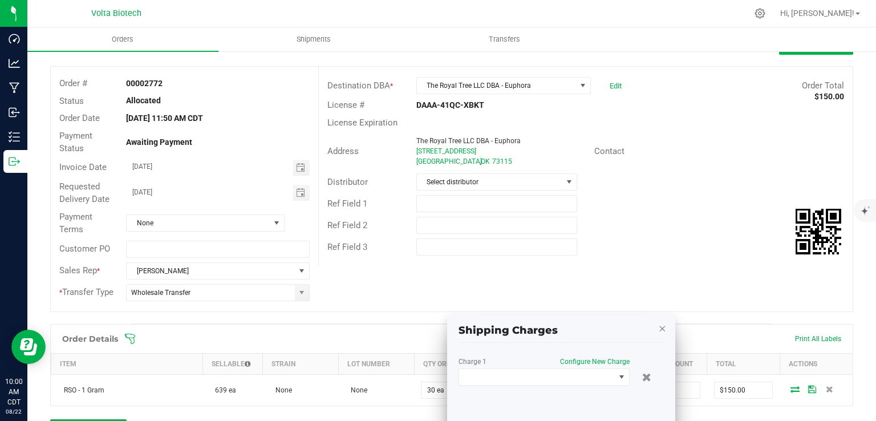
click at [661, 326] on kendo-window "Shipping Charges Charge 1 Configure New Charge Apply" at bounding box center [561, 406] width 228 height 183
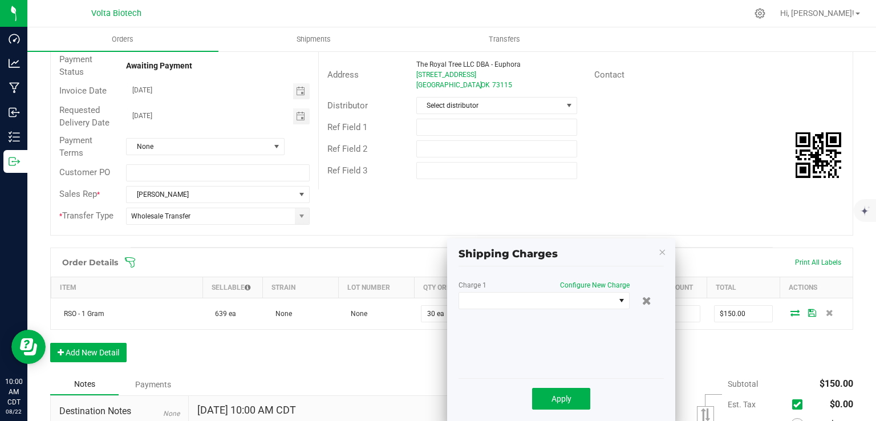
click at [658, 248] on kendo-window-titlebar "Shipping Charges" at bounding box center [561, 249] width 228 height 22
click at [663, 253] on icon "button" at bounding box center [662, 252] width 8 height 14
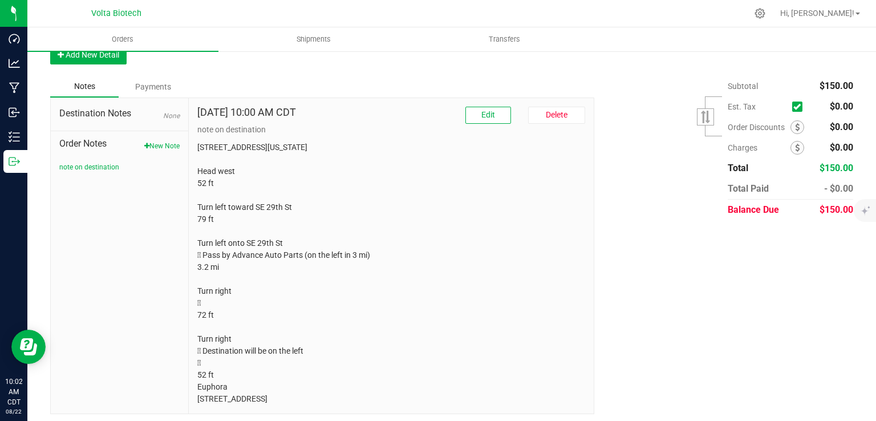
scroll to position [436, 0]
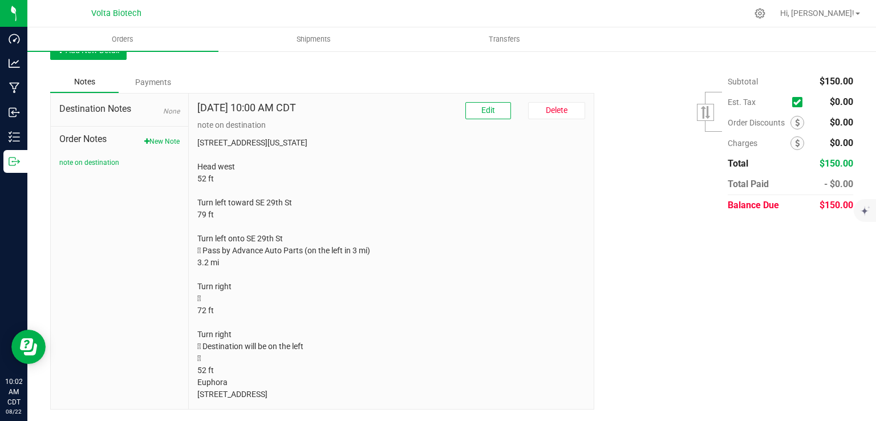
drag, startPoint x: 326, startPoint y: 398, endPoint x: 194, endPoint y: 129, distance: 299.4
click at [194, 129] on div "[DATE] 10:00 AM CDT Edit [GEOGRAPHIC_DATA] note on destination [STREET_ADDRESS]…" at bounding box center [391, 251] width 405 height 315
copy p "[STREET_ADDRESS][US_STATE] Head west 52 ft Turn left toward SE 29th St 79 ft Tu…"
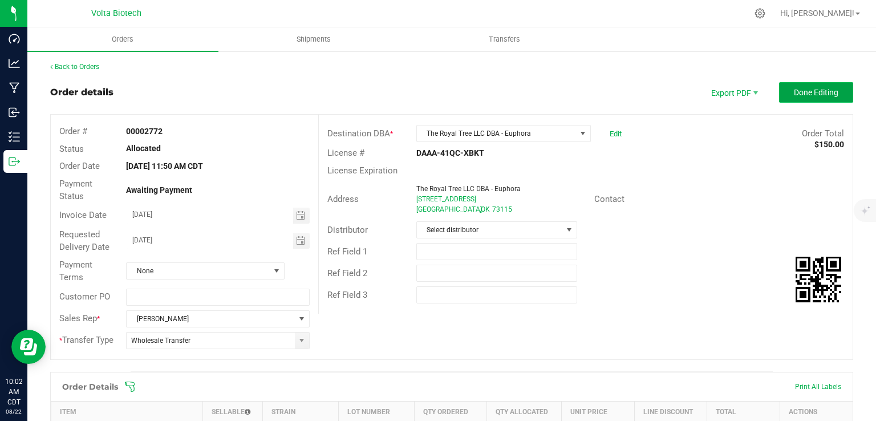
click at [805, 94] on span "Done Editing" at bounding box center [816, 92] width 44 height 9
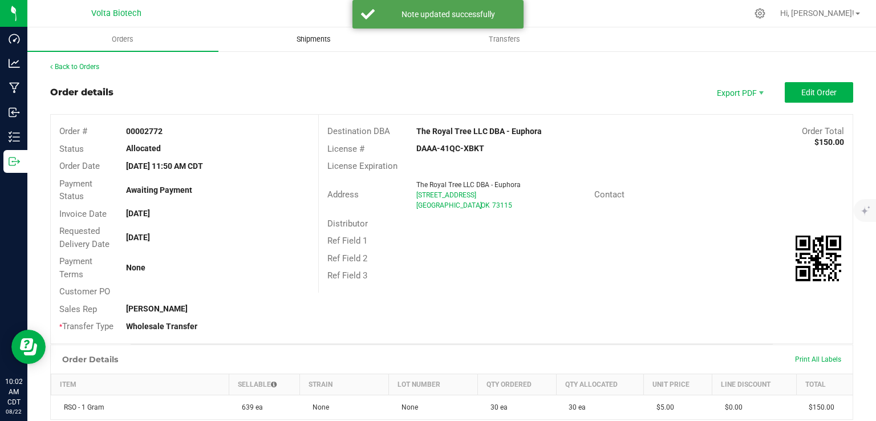
click at [314, 42] on span "Shipments" at bounding box center [313, 39] width 65 height 10
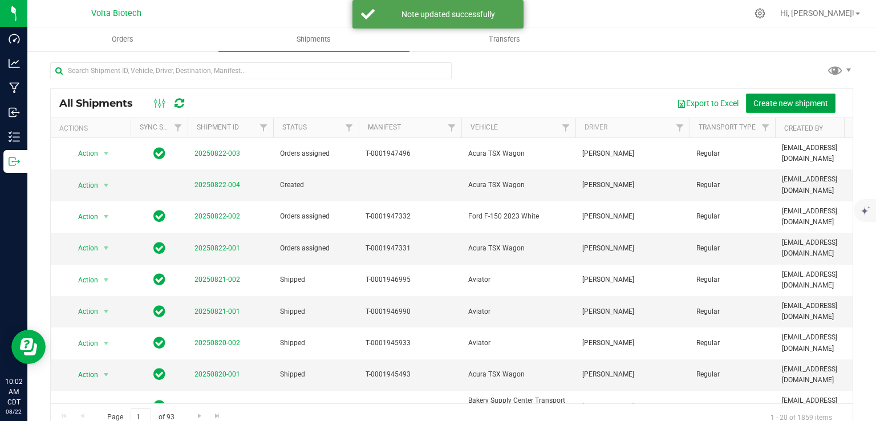
click at [755, 106] on span "Create new shipment" at bounding box center [790, 103] width 75 height 9
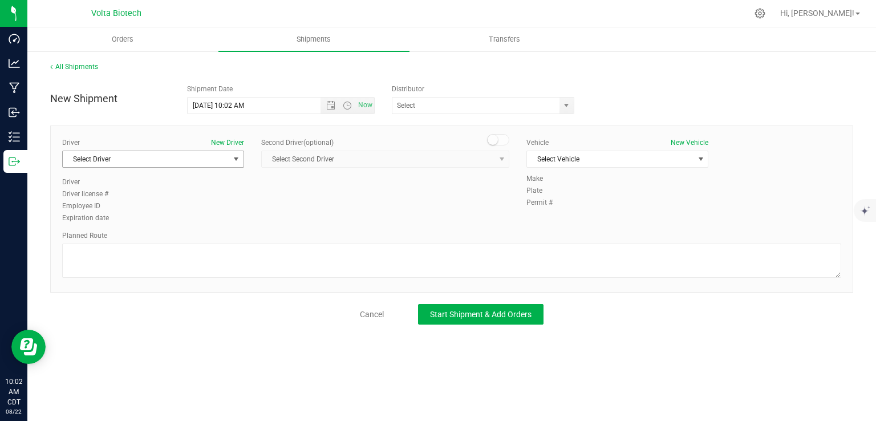
click at [192, 157] on span "Select Driver" at bounding box center [146, 159] width 167 height 16
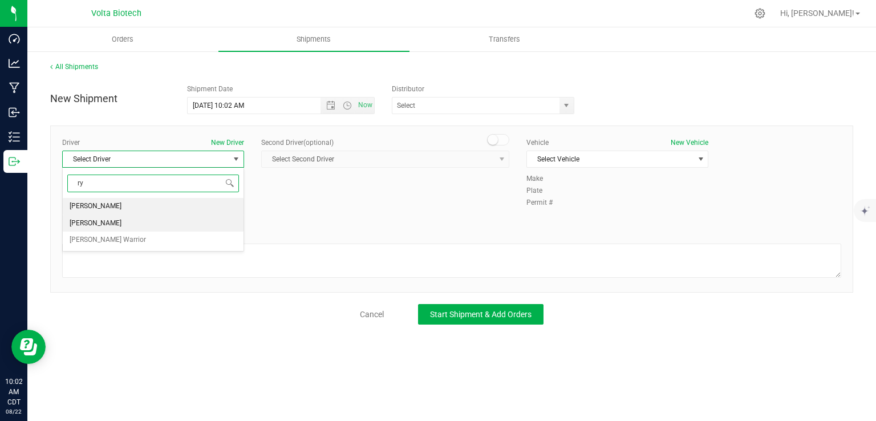
click at [96, 215] on li "[PERSON_NAME]" at bounding box center [153, 223] width 181 height 17
type input "ry"
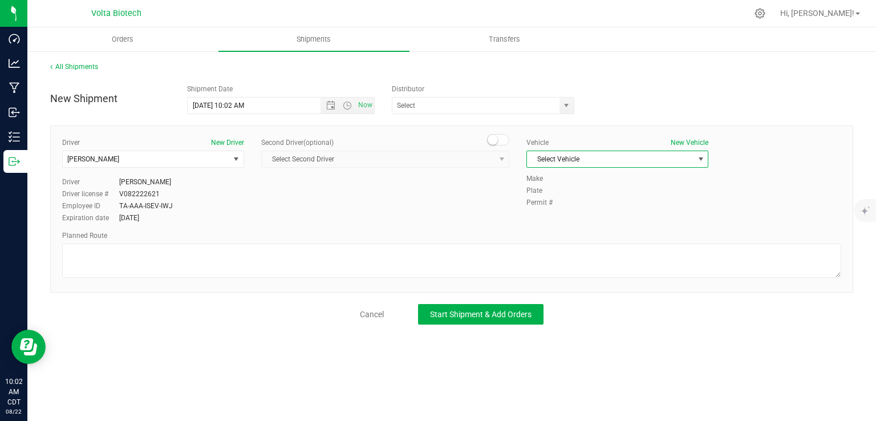
click at [554, 158] on span "Select Vehicle" at bounding box center [610, 159] width 167 height 16
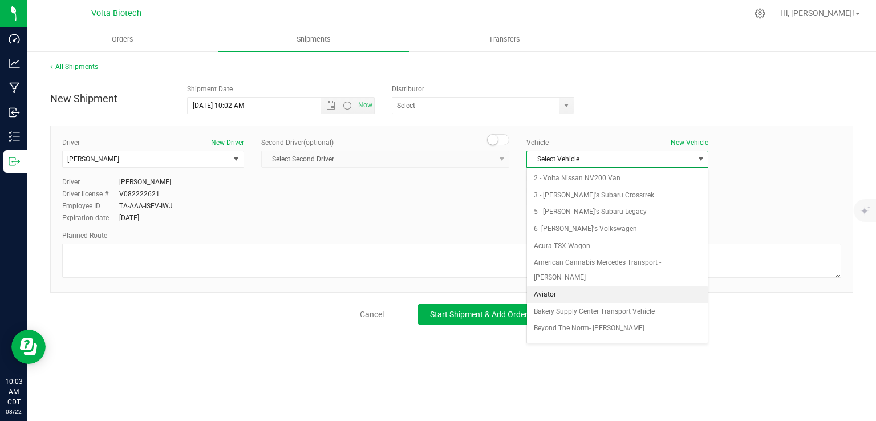
click at [558, 286] on li "Aviator" at bounding box center [617, 294] width 181 height 17
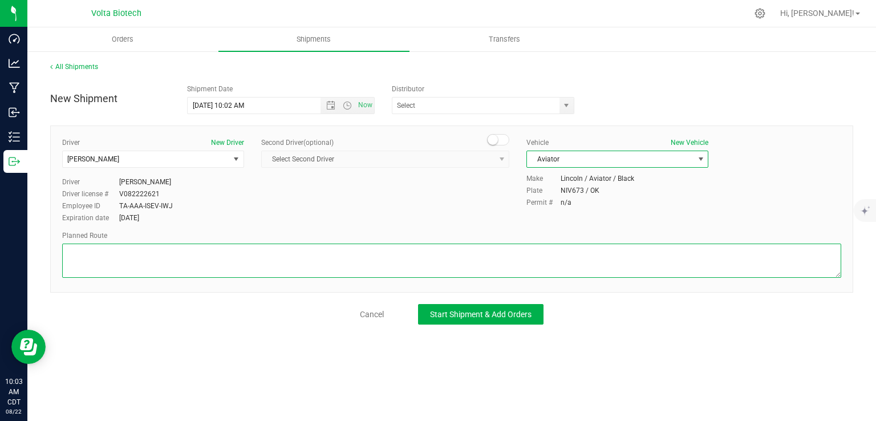
click at [478, 265] on textarea at bounding box center [451, 261] width 779 height 34
paste textarea "[STREET_ADDRESS][US_STATE] Head west 52 ft Turn left toward SE 29th St 79 ft Tu…"
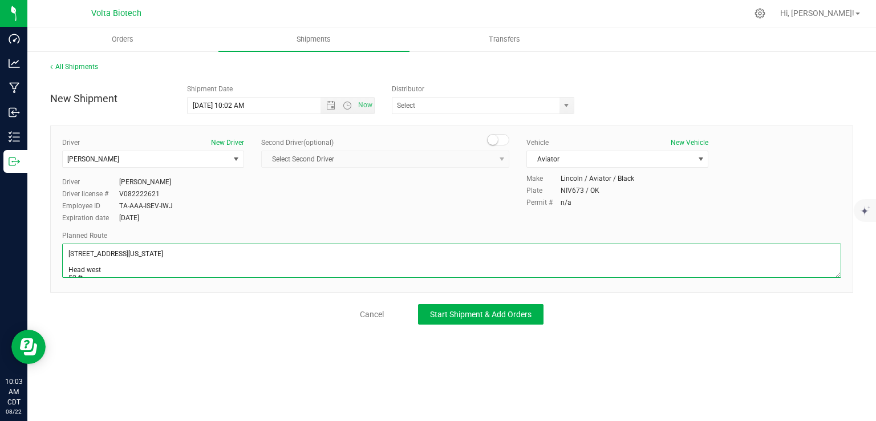
scroll to position [161, 0]
type textarea "[STREET_ADDRESS][US_STATE] Head west 52 ft Turn left toward SE 29th St 79 ft Tu…"
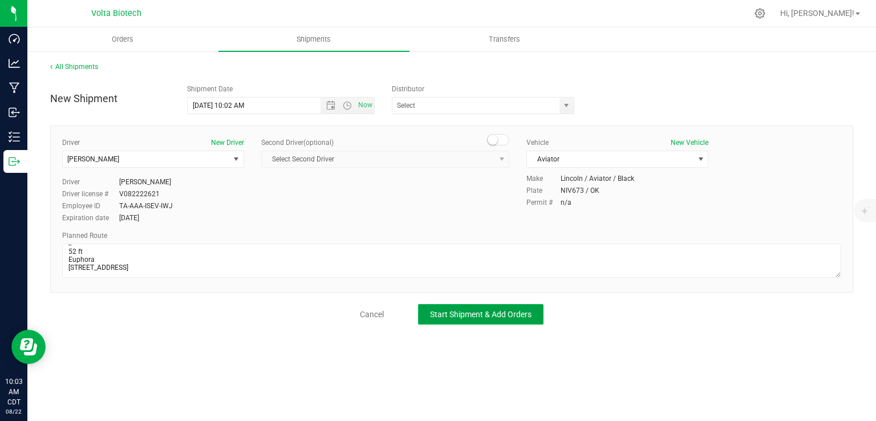
click at [471, 317] on span "Start Shipment & Add Orders" at bounding box center [481, 314] width 102 height 9
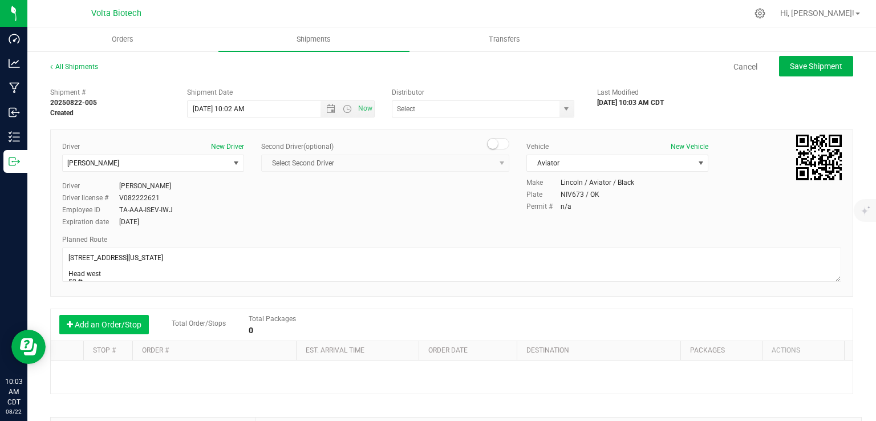
click at [120, 328] on button "Add an Order/Stop" at bounding box center [104, 324] width 90 height 19
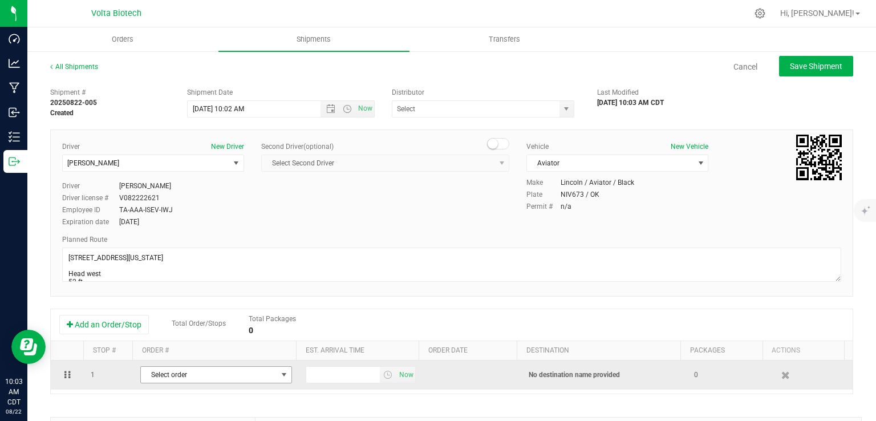
click at [269, 375] on span "Select order" at bounding box center [209, 375] width 136 height 16
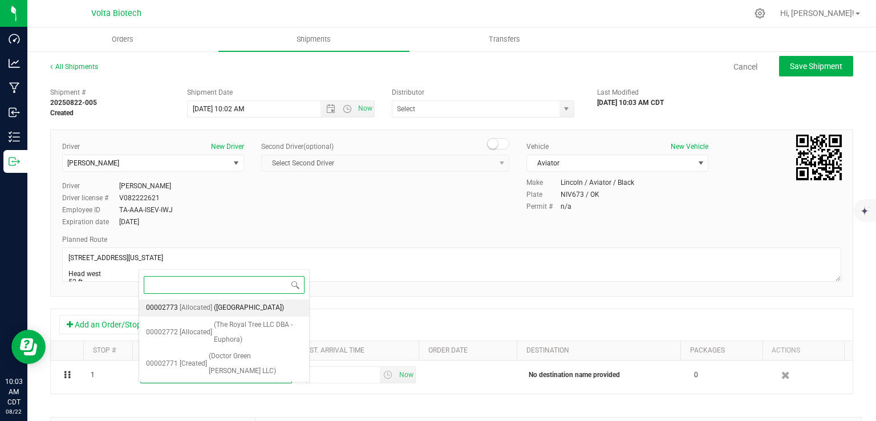
click at [241, 309] on span "([GEOGRAPHIC_DATA])" at bounding box center [249, 308] width 70 height 15
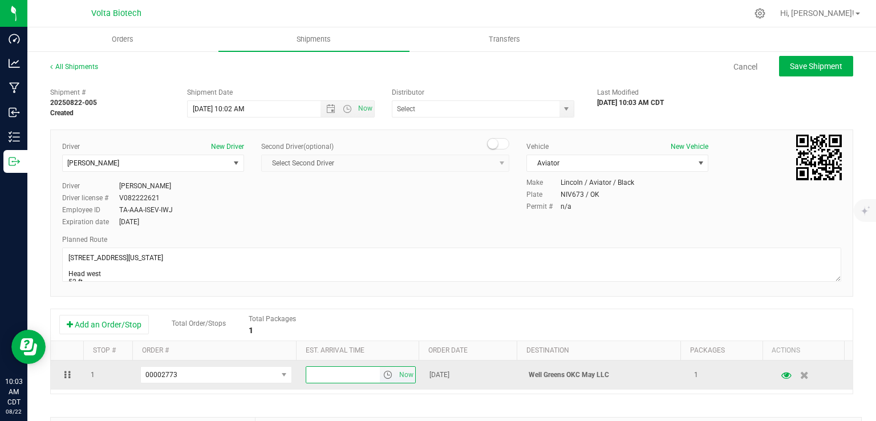
click at [321, 380] on input "text" at bounding box center [343, 375] width 74 height 16
click at [383, 378] on span "select" at bounding box center [387, 374] width 9 height 9
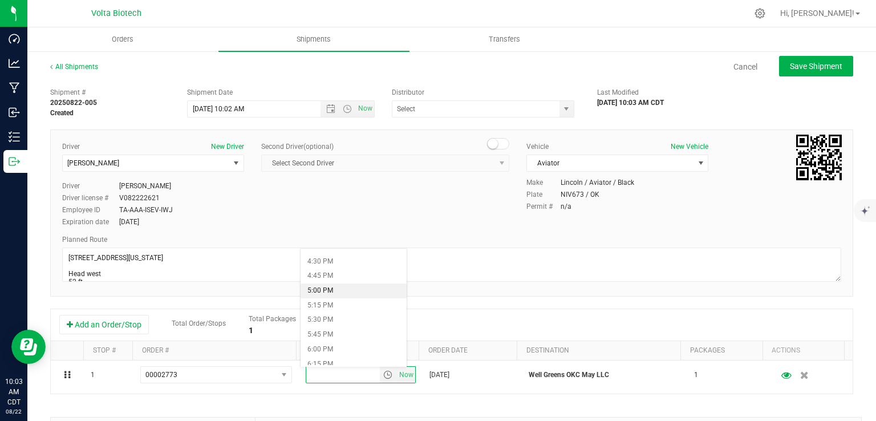
scroll to position [901, 0]
click at [334, 351] on li "5:00 PM" at bounding box center [354, 353] width 106 height 15
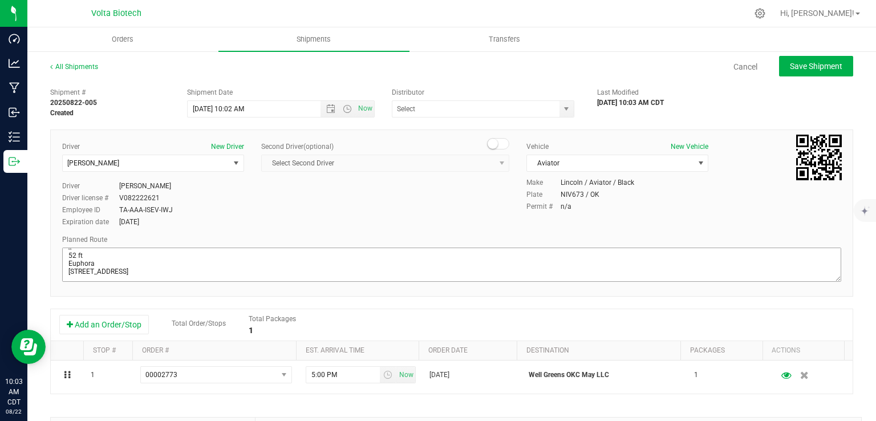
scroll to position [167, 0]
click at [790, 64] on span "Save Shipment" at bounding box center [816, 66] width 52 height 9
type input "[DATE] 3:02 PM"
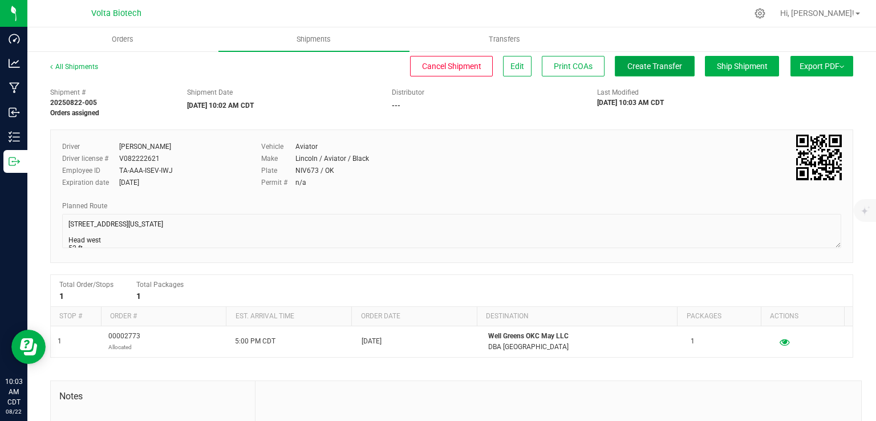
click at [637, 70] on span "Create Transfer" at bounding box center [654, 66] width 55 height 9
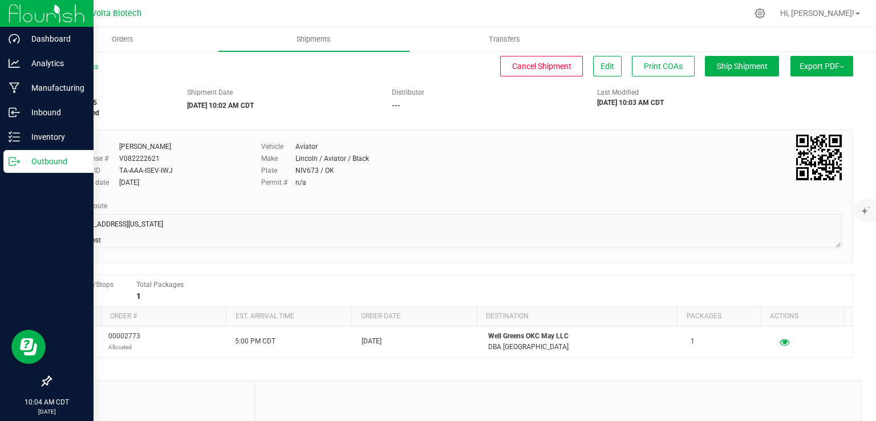
click at [11, 158] on icon at bounding box center [14, 161] width 11 height 11
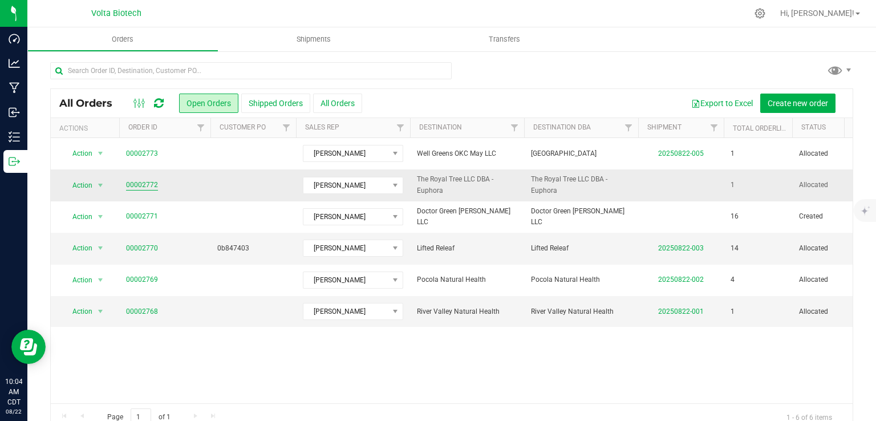
click at [143, 187] on link "00002772" at bounding box center [142, 185] width 32 height 11
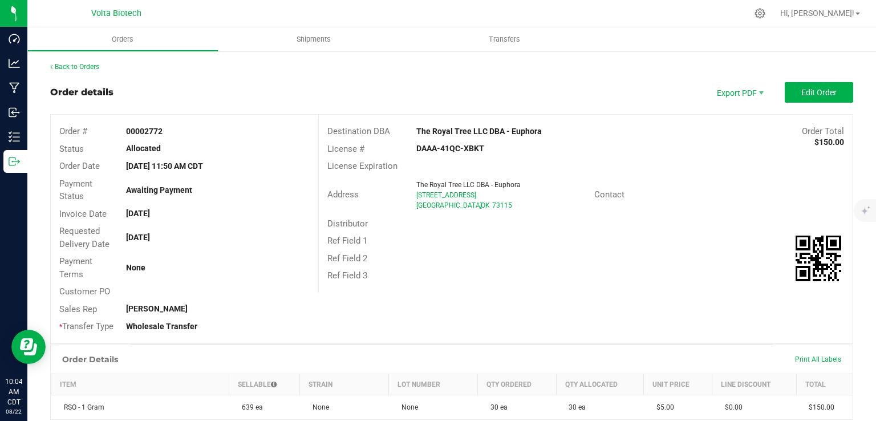
click at [797, 103] on outbound-order-header "Order details Export PDF Edit Order Order # 00002772 Status Allocated Order Dat…" at bounding box center [451, 213] width 803 height 262
drag, startPoint x: 479, startPoint y: 205, endPoint x: 398, endPoint y: 171, distance: 87.9
click at [398, 171] on div "Destination DBA The Royal Tree LLC DBA - Euphora Order Total $150.00 License # …" at bounding box center [585, 204] width 534 height 178
click at [401, 177] on div "Address The Royal Tree LLC DBA - Euphora [STREET_ADDRESS]" at bounding box center [456, 194] width 275 height 35
drag, startPoint x: 409, startPoint y: 183, endPoint x: 481, endPoint y: 201, distance: 74.7
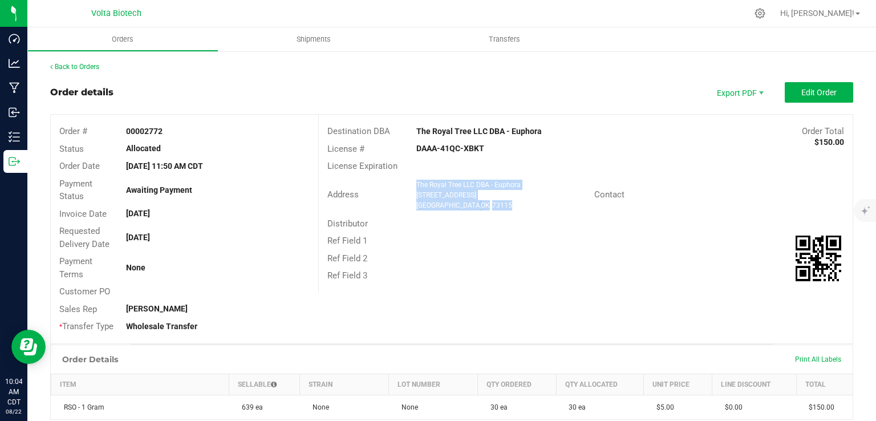
click at [481, 201] on div "The Royal Tree LLC DBA - Euphora [STREET_ADDRESS]" at bounding box center [503, 195] width 184 height 31
copy ngx-name-and-address "The Royal Tree LLC DBA - Euphora [STREET_ADDRESS]"
click at [801, 86] on button "Edit Order" at bounding box center [819, 92] width 68 height 21
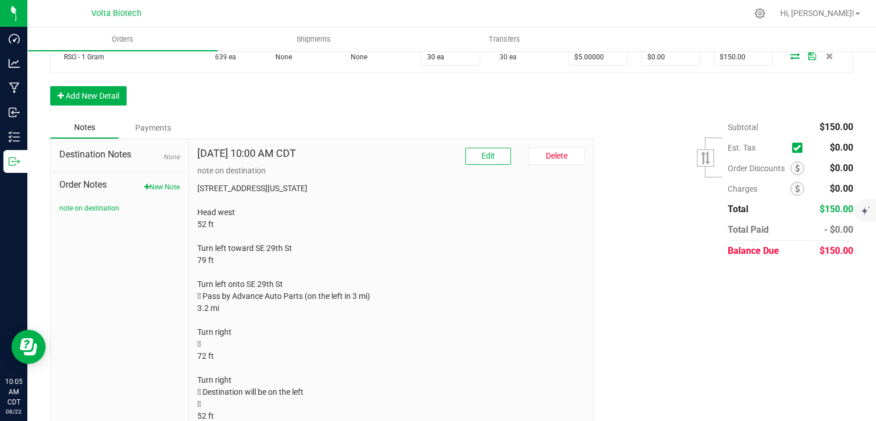
scroll to position [436, 0]
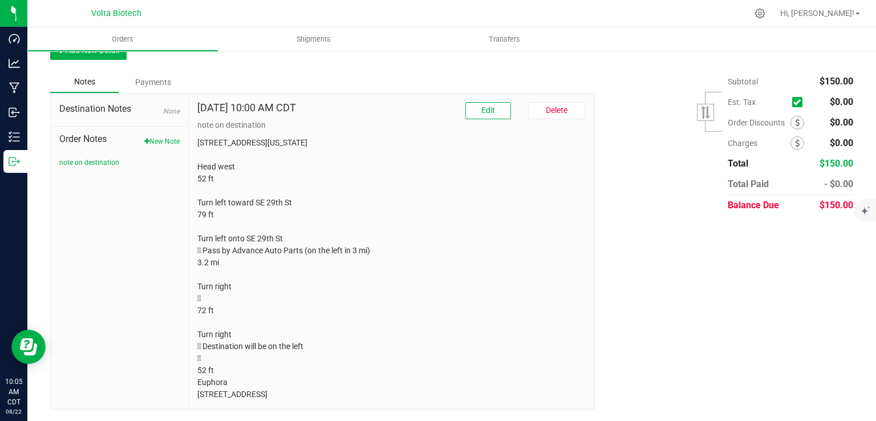
drag, startPoint x: 331, startPoint y: 396, endPoint x: 195, endPoint y: 112, distance: 314.3
click at [195, 112] on div "[DATE] 10:00 AM CDT Edit [GEOGRAPHIC_DATA] note on destination [STREET_ADDRESS]…" at bounding box center [391, 251] width 405 height 315
copy div "note on destination [STREET_ADDRESS][US_STATE] Head west 52 ft Turn left toward…"
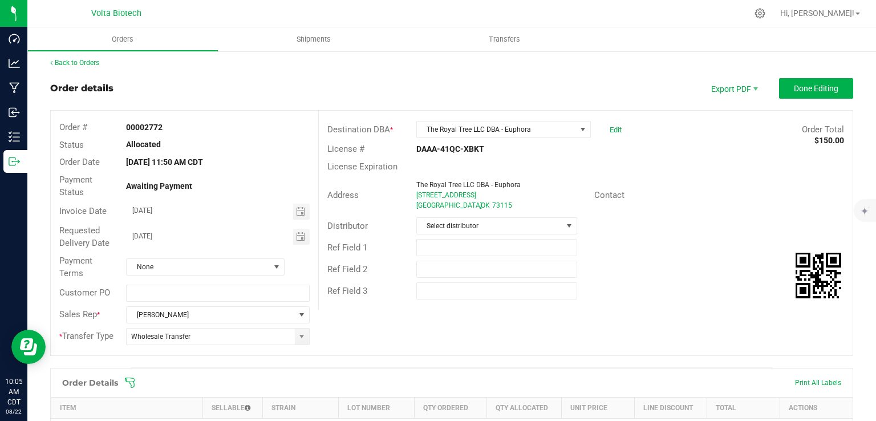
scroll to position [0, 0]
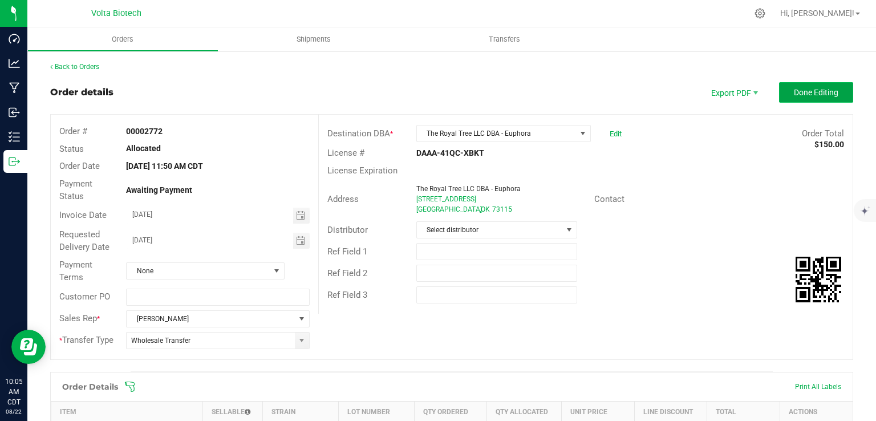
click at [812, 82] on button "Done Editing" at bounding box center [816, 92] width 74 height 21
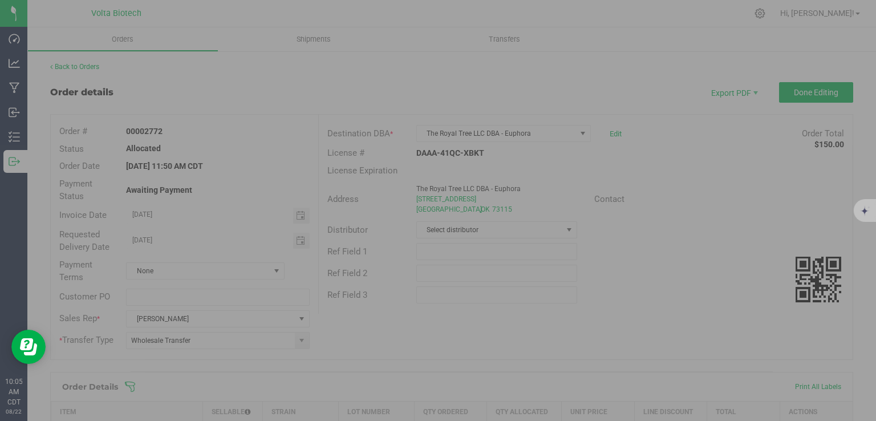
click at [785, 93] on div "Orders Shipments Transfers Back to Orders Order details Export PDF Done Editing…" at bounding box center [451, 224] width 849 height 394
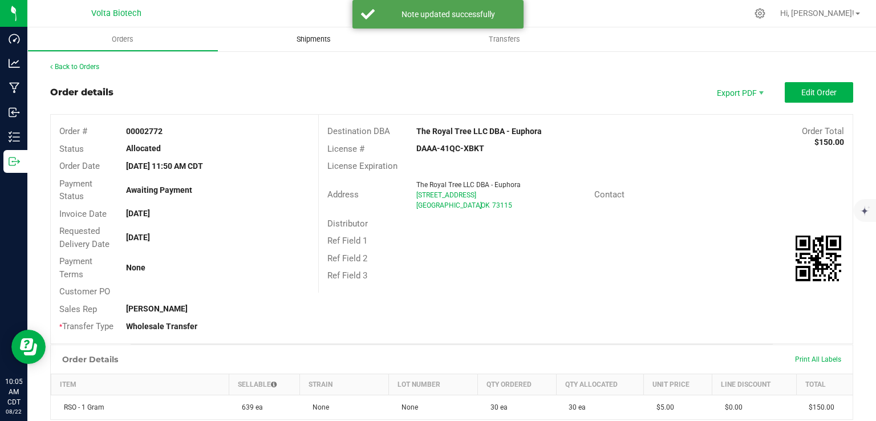
click at [325, 37] on span "Shipments" at bounding box center [313, 39] width 65 height 10
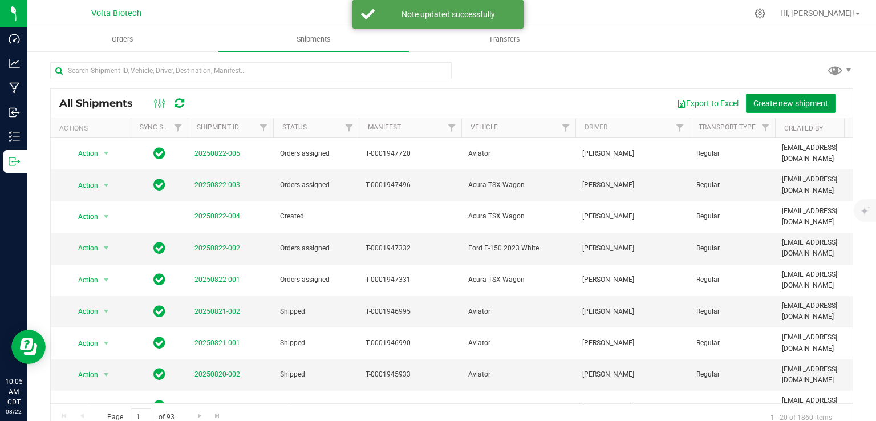
click at [761, 99] on span "Create new shipment" at bounding box center [790, 103] width 75 height 9
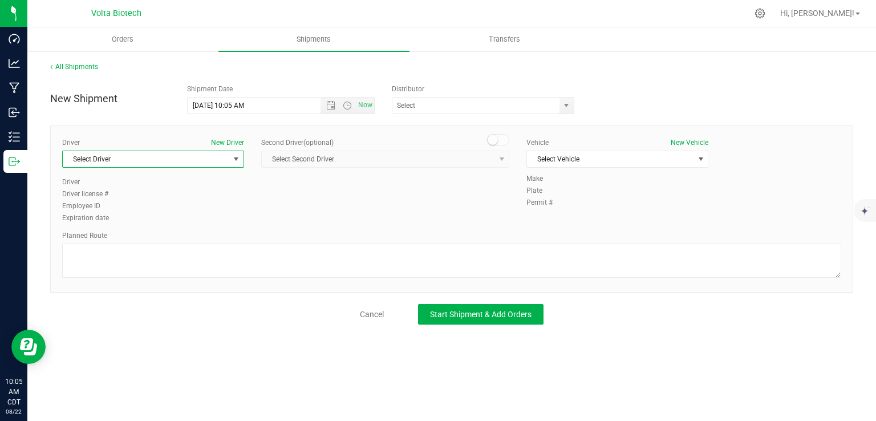
click at [215, 152] on span "Select Driver" at bounding box center [146, 159] width 167 height 16
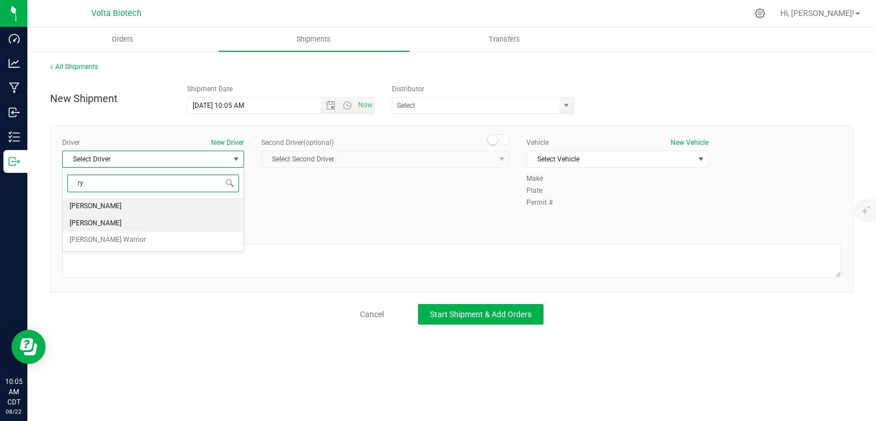
click at [108, 220] on span "[PERSON_NAME]" at bounding box center [96, 223] width 52 height 15
type input "ry"
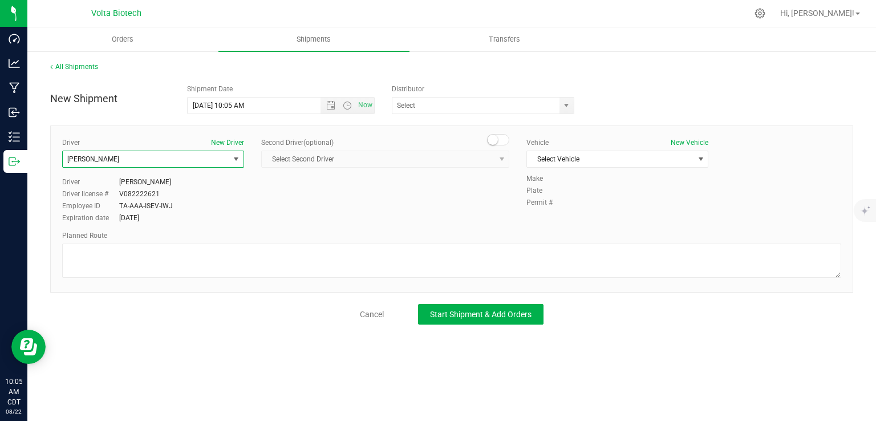
click at [570, 168] on div "Vehicle New Vehicle Select Vehicle Select Vehicle 2 - Volta Nissan NV200 Van 3 …" at bounding box center [617, 155] width 199 height 36
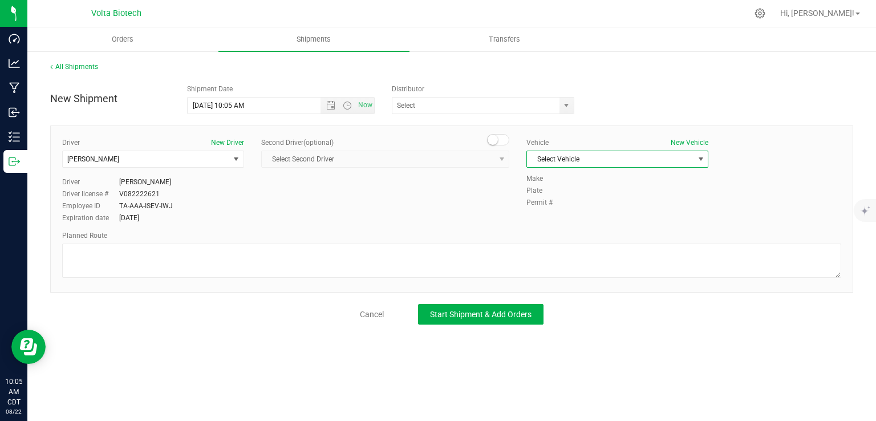
click at [563, 156] on span "Select Vehicle" at bounding box center [610, 159] width 167 height 16
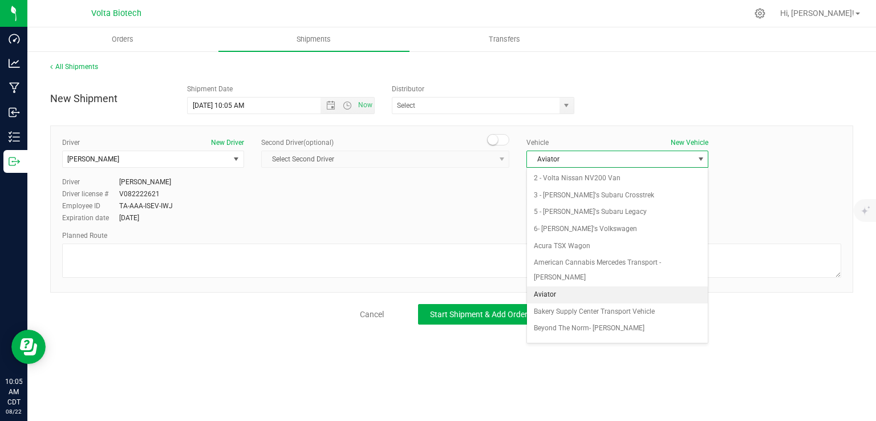
drag, startPoint x: 555, startPoint y: 297, endPoint x: 543, endPoint y: 293, distance: 12.6
click at [543, 293] on li "Aviator" at bounding box center [617, 294] width 181 height 17
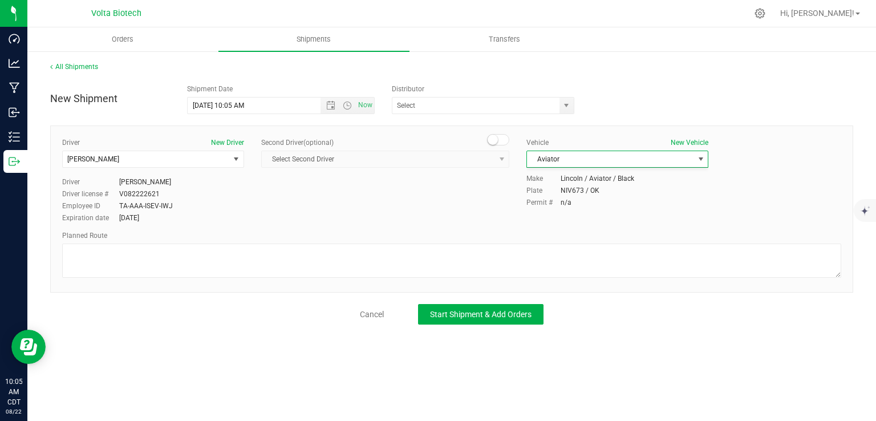
click at [543, 293] on body "Dashboard Analytics Manufacturing Inbound Inventory Outbound 10:05 AM CDT [DATE…" at bounding box center [438, 210] width 876 height 421
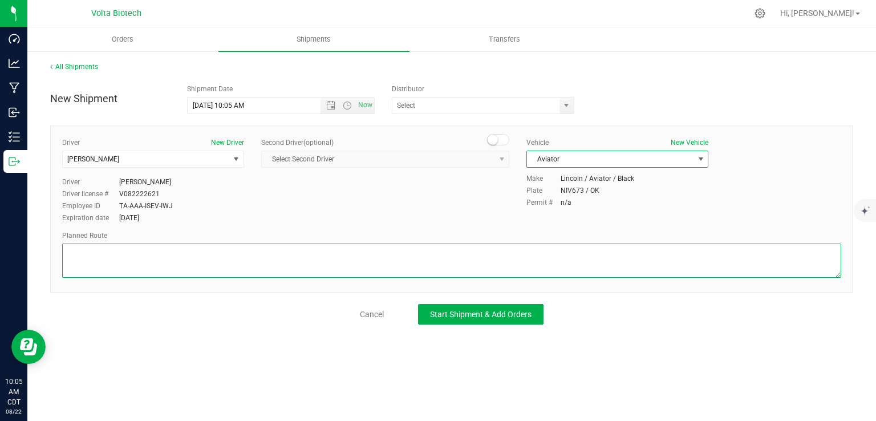
click at [471, 259] on textarea at bounding box center [451, 261] width 779 height 34
paste textarea "note on destination [STREET_ADDRESS][US_STATE] Head west 52 ft Turn left toward…"
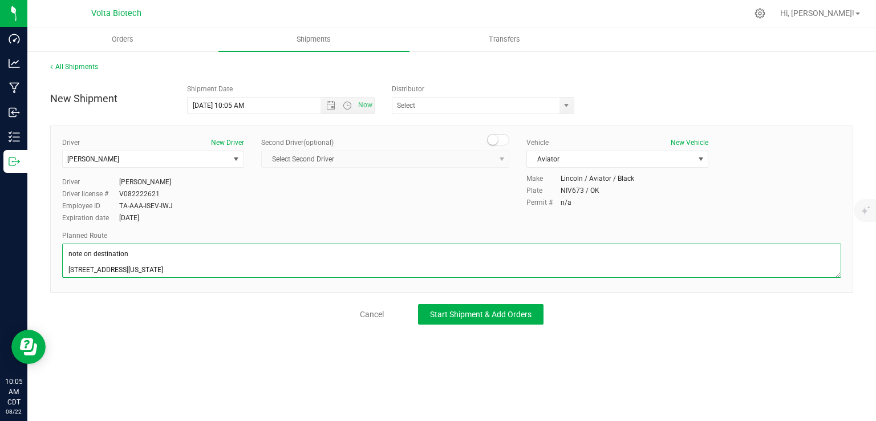
scroll to position [178, 0]
type textarea "note on destination [STREET_ADDRESS][US_STATE] Head west 52 ft Turn left toward…"
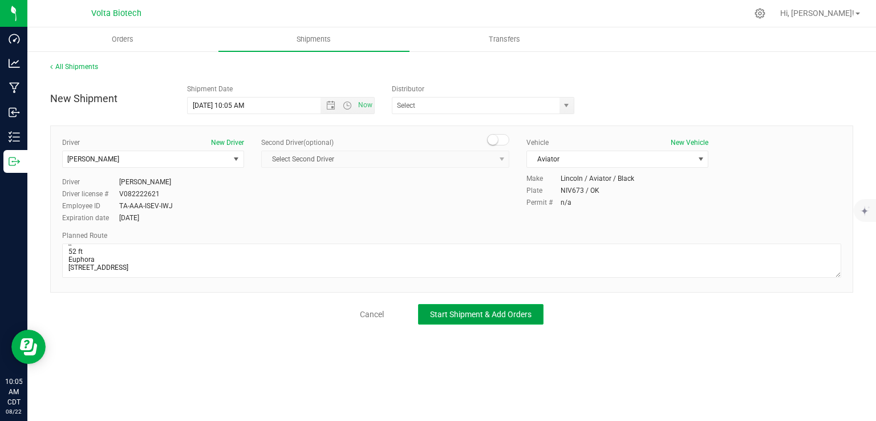
click at [449, 310] on span "Start Shipment & Add Orders" at bounding box center [481, 314] width 102 height 9
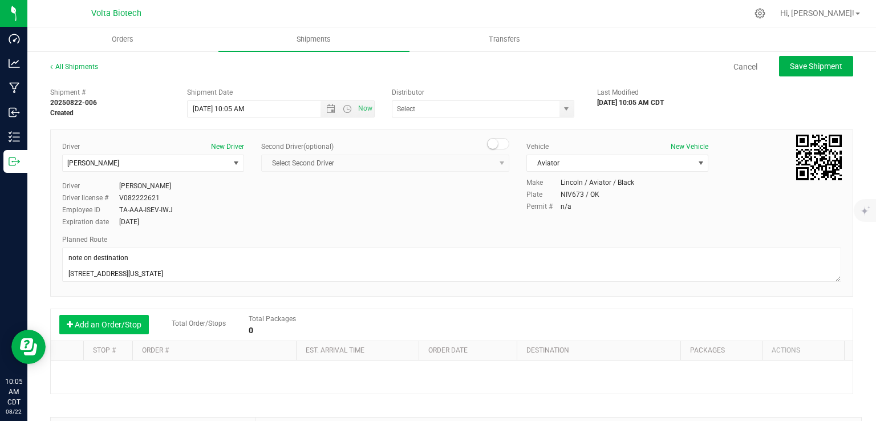
click at [120, 319] on button "Add an Order/Stop" at bounding box center [104, 324] width 90 height 19
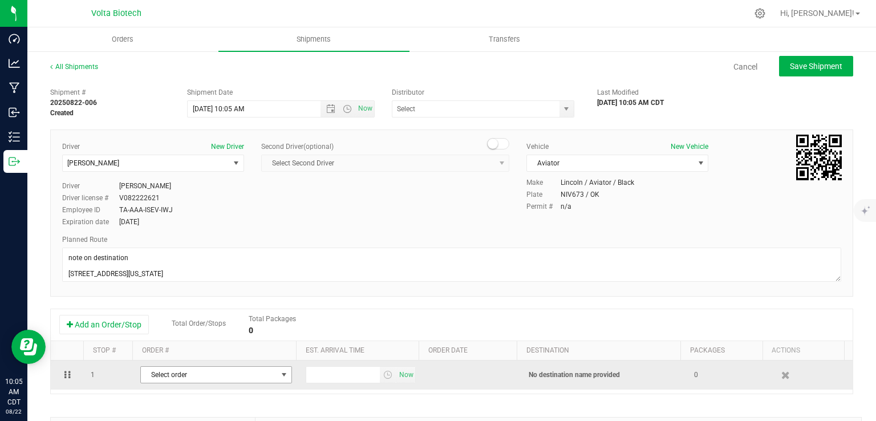
click at [189, 370] on span "Select order" at bounding box center [209, 375] width 136 height 16
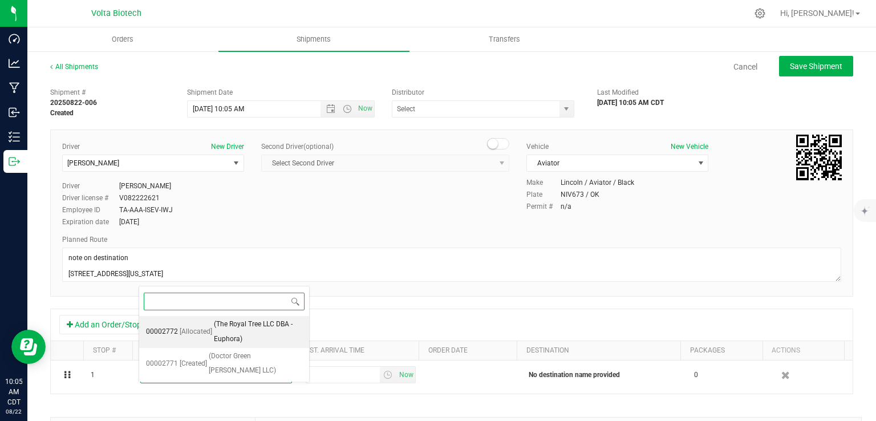
click at [216, 324] on span "(The Royal Tree LLC DBA - Euphora)" at bounding box center [258, 331] width 88 height 29
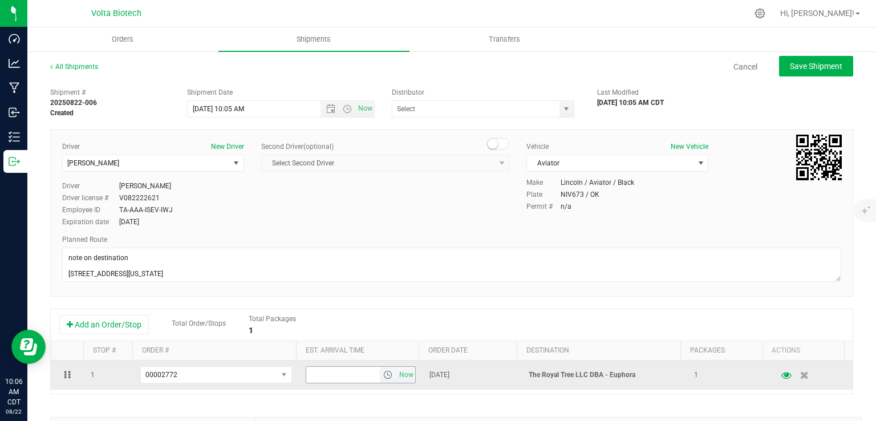
click at [383, 375] on span "select" at bounding box center [387, 374] width 9 height 9
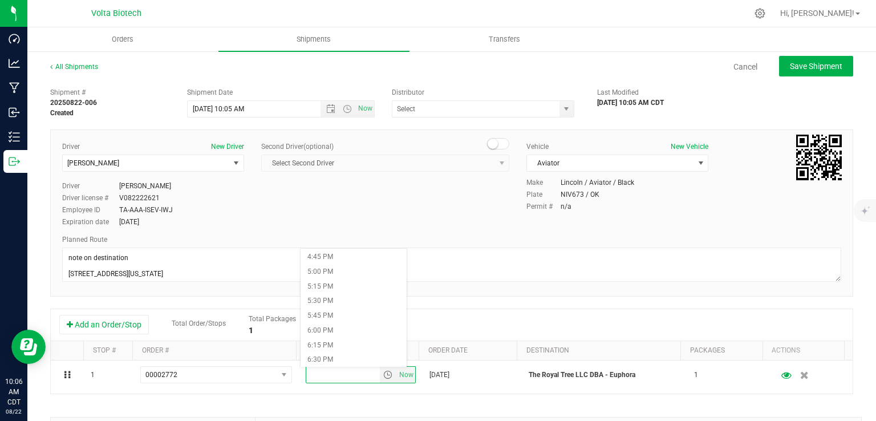
scroll to position [982, 0]
click at [335, 265] on li "4:45 PM" at bounding box center [354, 257] width 106 height 15
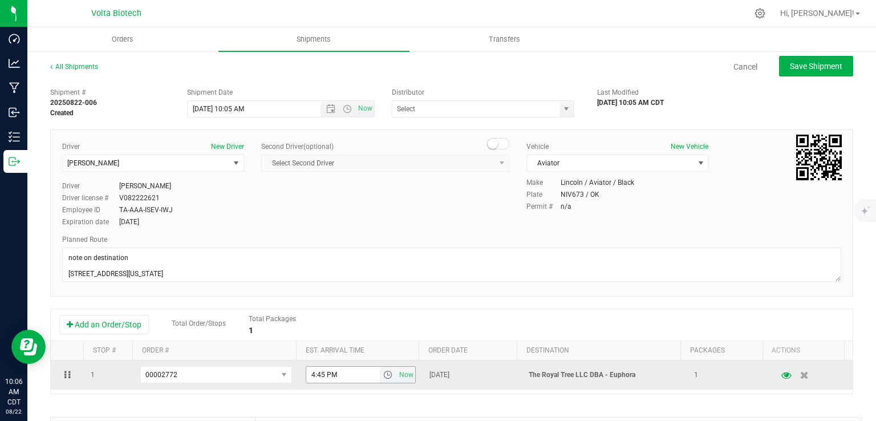
click at [383, 375] on span "select" at bounding box center [387, 374] width 9 height 9
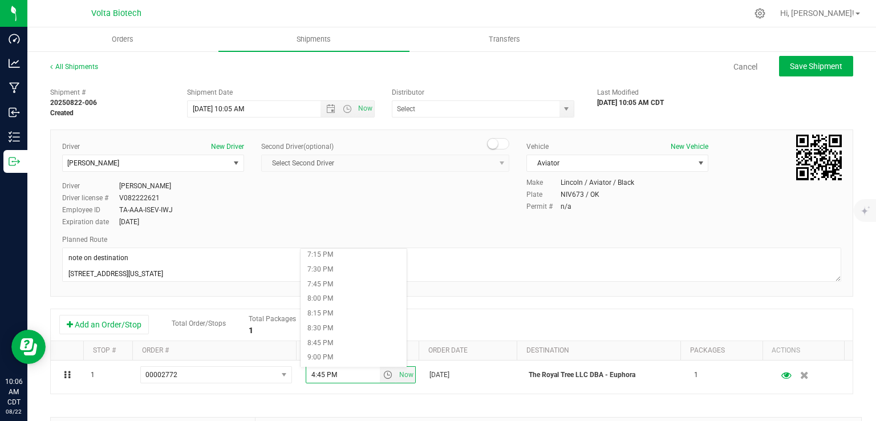
scroll to position [966, 0]
click at [331, 282] on li "5:00 PM" at bounding box center [354, 288] width 106 height 15
click at [803, 70] on span "Save Shipment" at bounding box center [816, 66] width 52 height 9
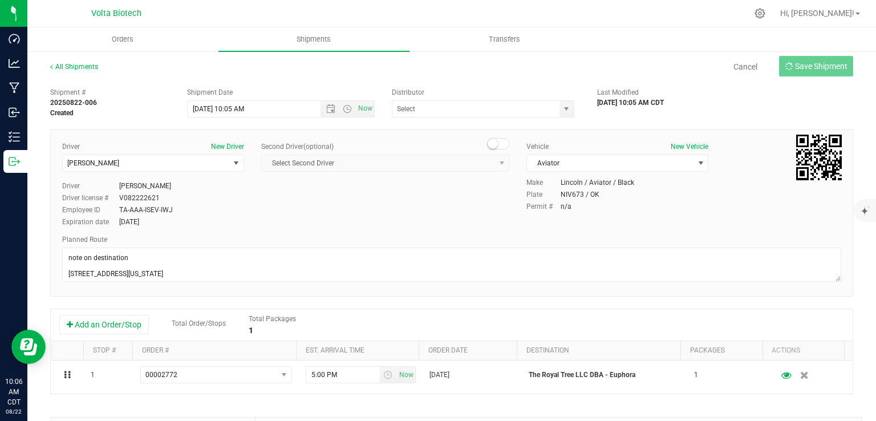
type input "[DATE] 3:05 PM"
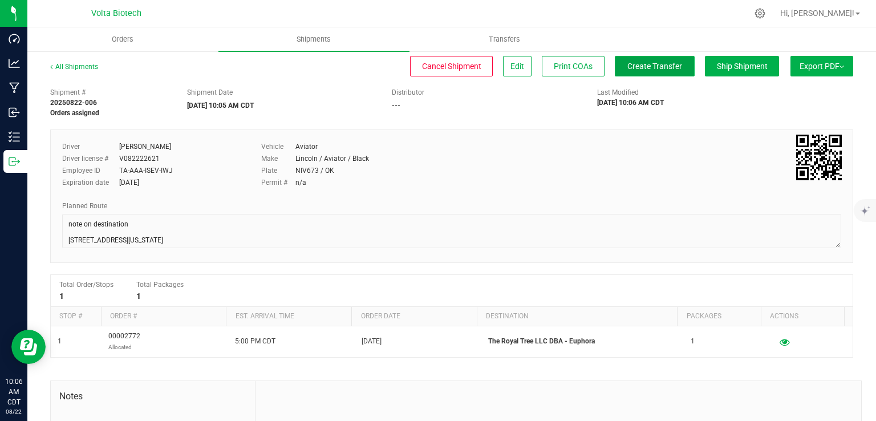
click at [627, 62] on span "Create Transfer" at bounding box center [654, 66] width 55 height 9
